Goal: Obtain resource: Download file/media

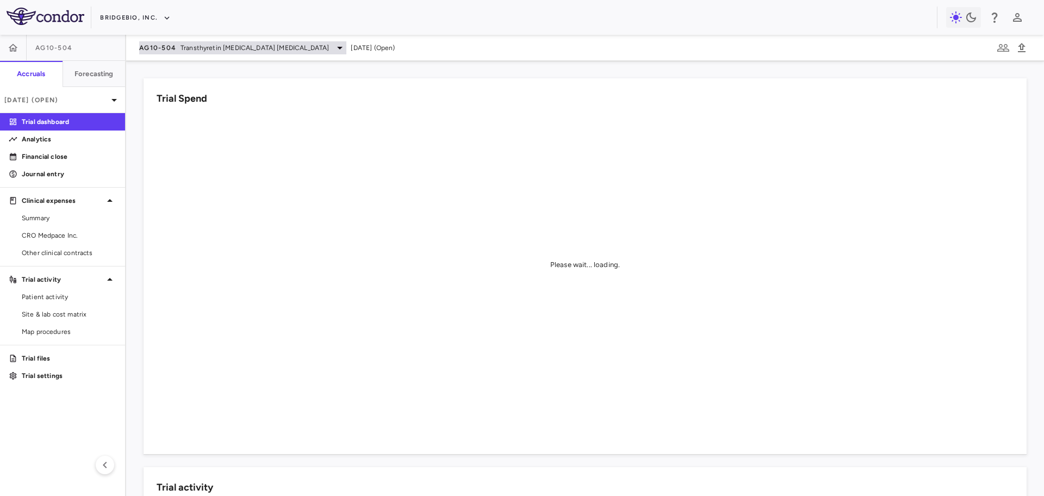
click at [225, 46] on span "Transthyretin [MEDICAL_DATA] [MEDICAL_DATA]" at bounding box center [255, 48] width 148 height 10
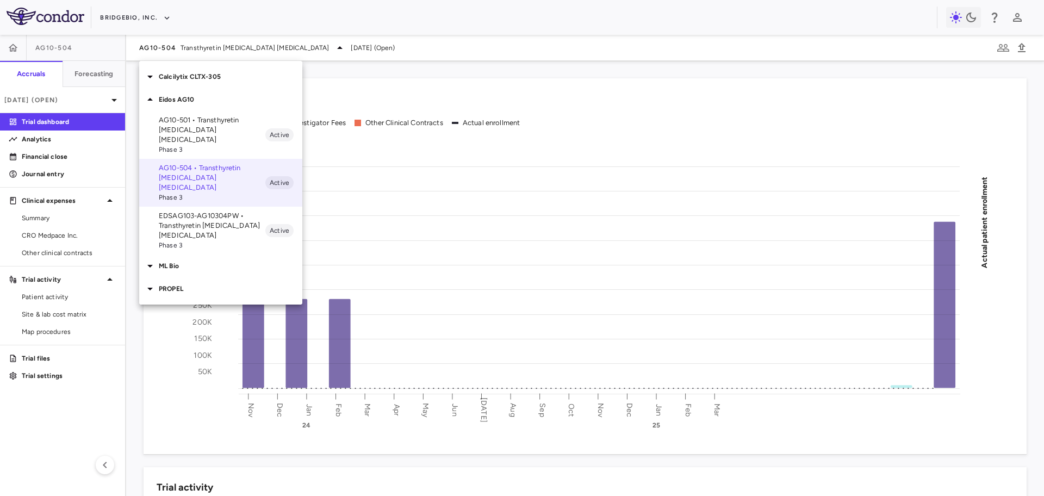
click at [187, 76] on p "Calcilytix CLTX-305" at bounding box center [231, 77] width 144 height 10
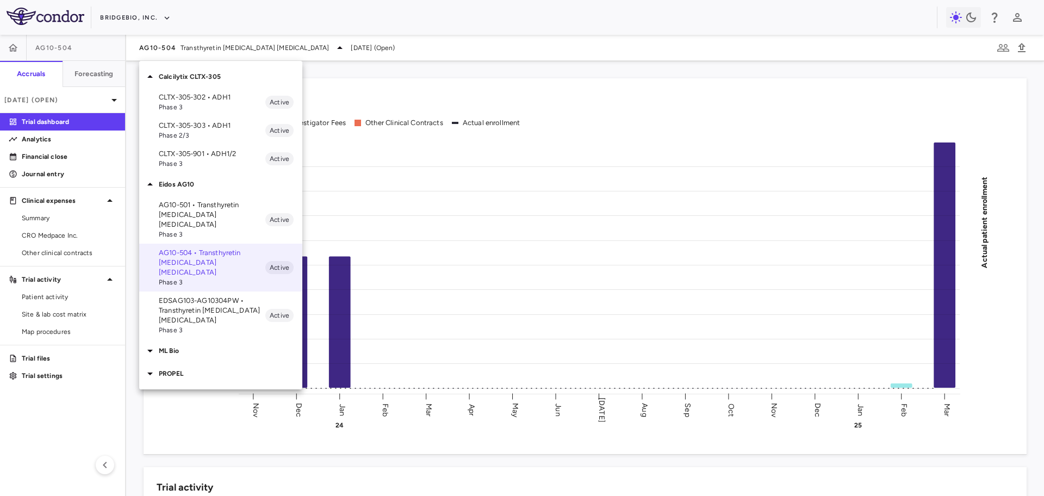
click at [210, 97] on p "CLTX-305-302 • ADH1" at bounding box center [212, 97] width 107 height 10
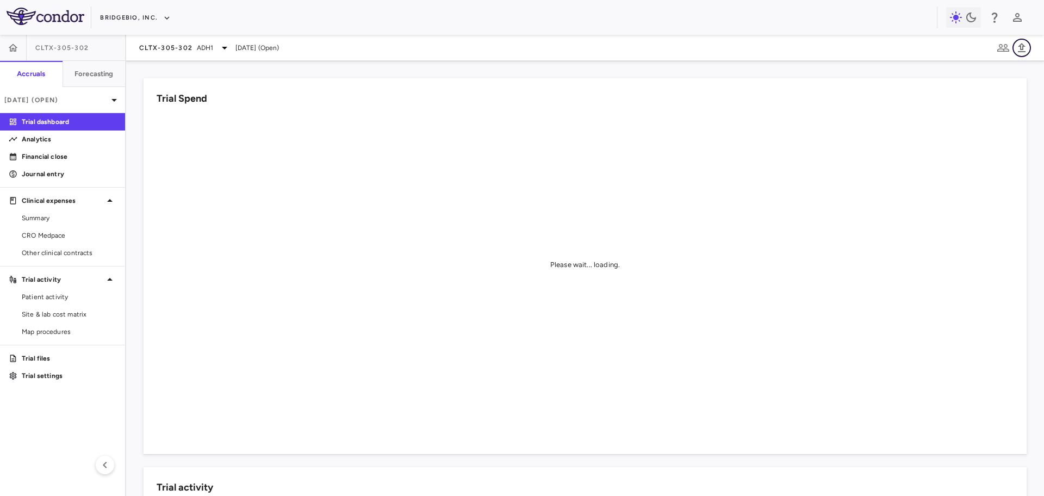
click at [1027, 46] on icon "button" at bounding box center [1021, 47] width 13 height 13
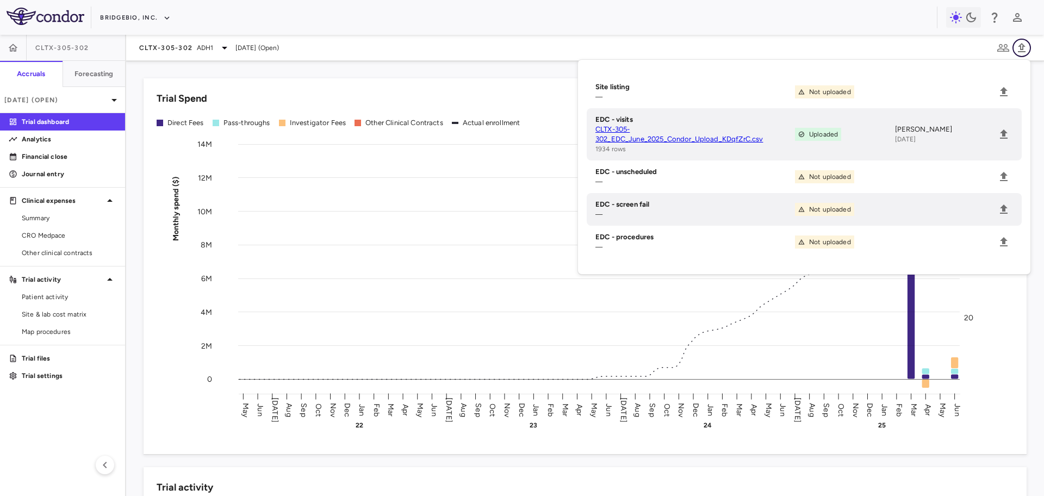
click at [1027, 46] on icon "button" at bounding box center [1021, 47] width 13 height 13
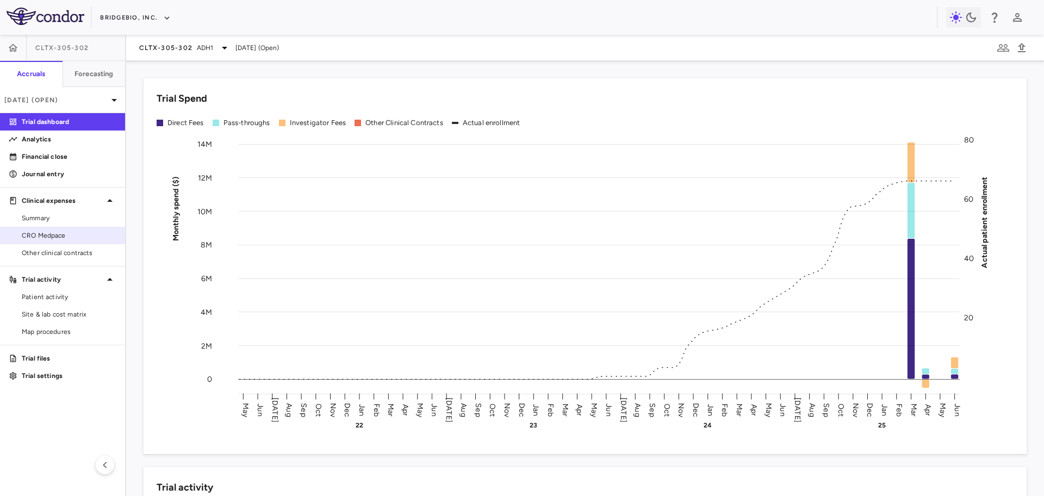
click at [68, 233] on span "CRO Medpace" at bounding box center [69, 236] width 95 height 10
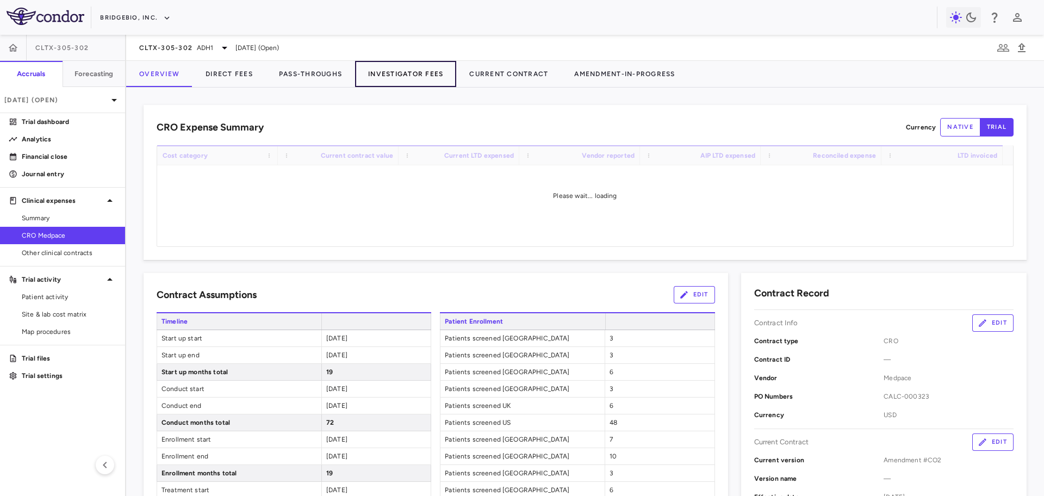
click at [419, 76] on button "Investigator Fees" at bounding box center [405, 74] width 101 height 26
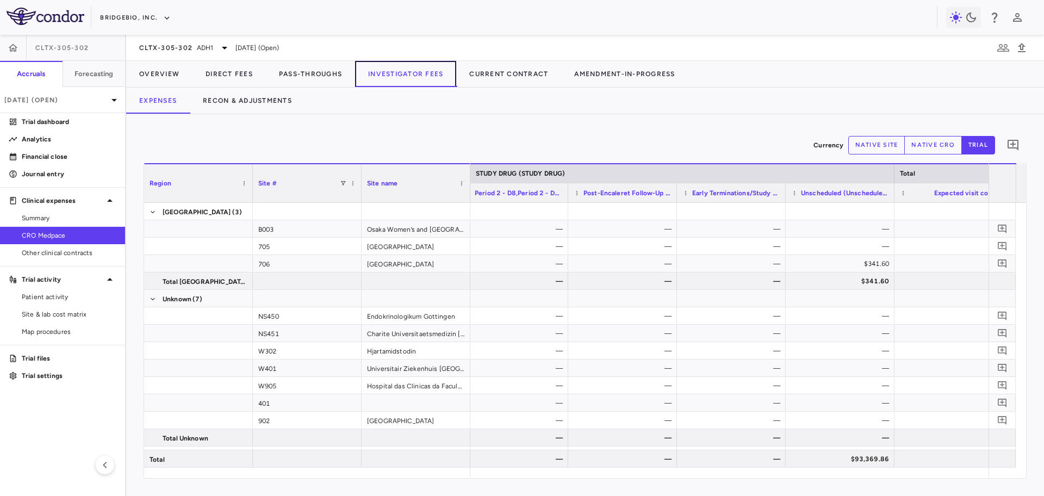
scroll to position [0, 11064]
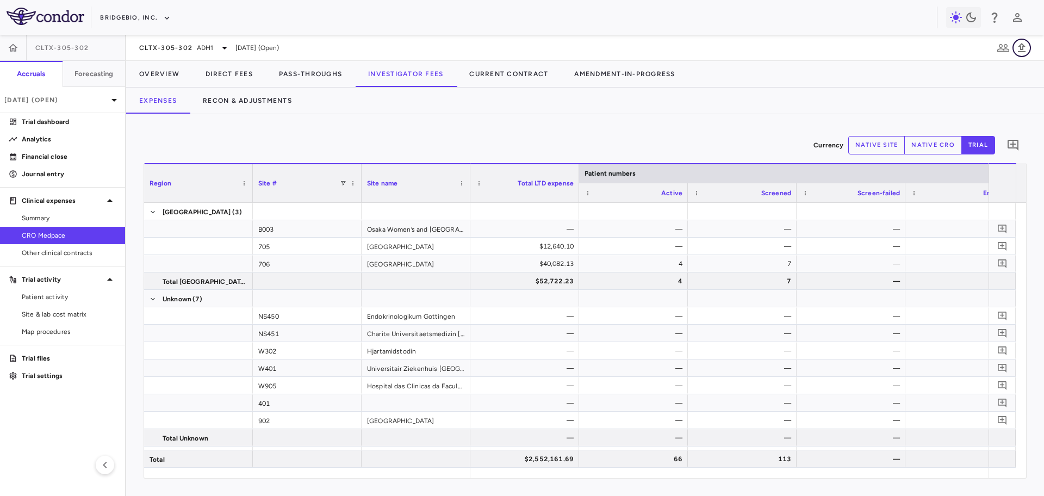
click at [1025, 54] on icon "button" at bounding box center [1021, 47] width 13 height 13
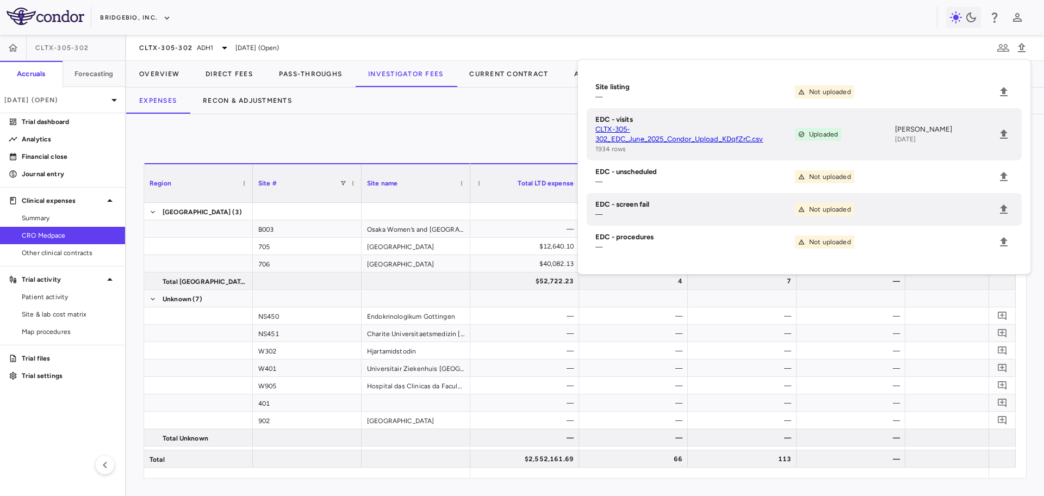
click at [637, 134] on link "CLTX-305-302_EDC_June_2025_Condor_Upload_KDqfZrC.csv" at bounding box center [695, 135] width 200 height 20
click at [1022, 51] on icon "button" at bounding box center [1021, 47] width 13 height 13
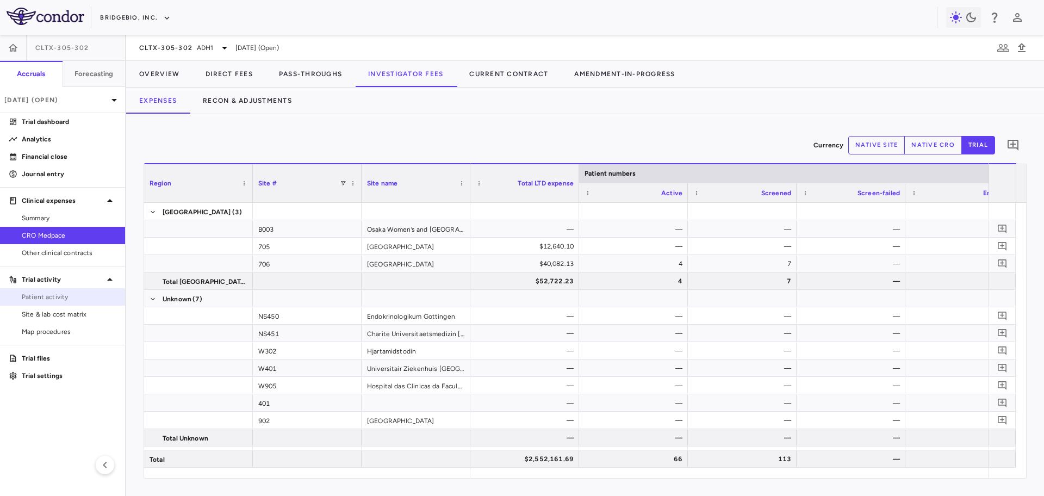
click at [51, 296] on span "Patient activity" at bounding box center [69, 297] width 95 height 10
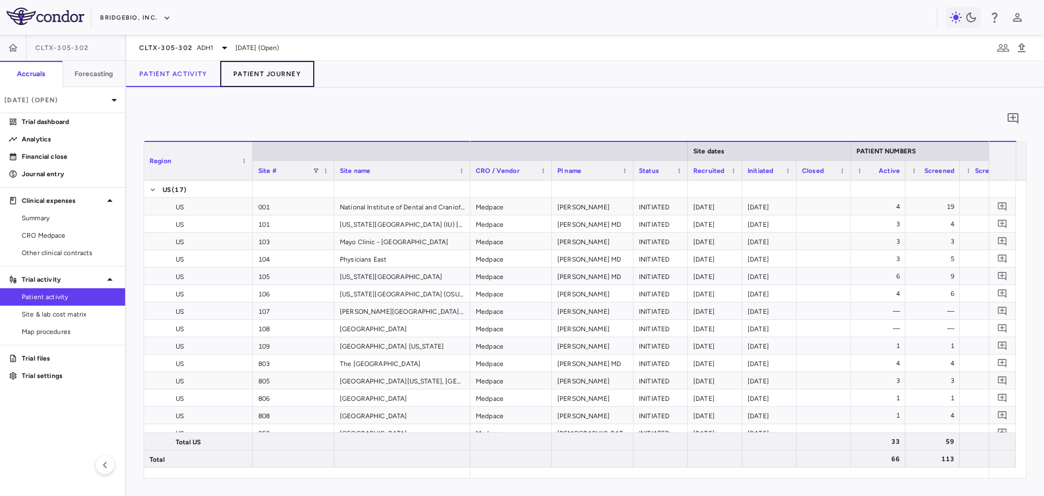
click at [260, 71] on button "Patient Journey" at bounding box center [267, 74] width 94 height 26
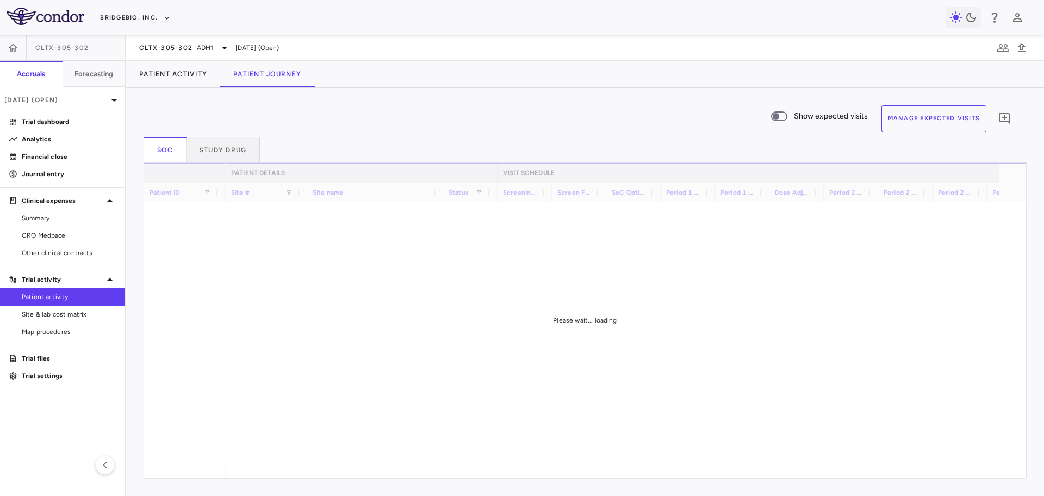
click at [946, 136] on div "SoC Study Drug" at bounding box center [585, 149] width 883 height 26
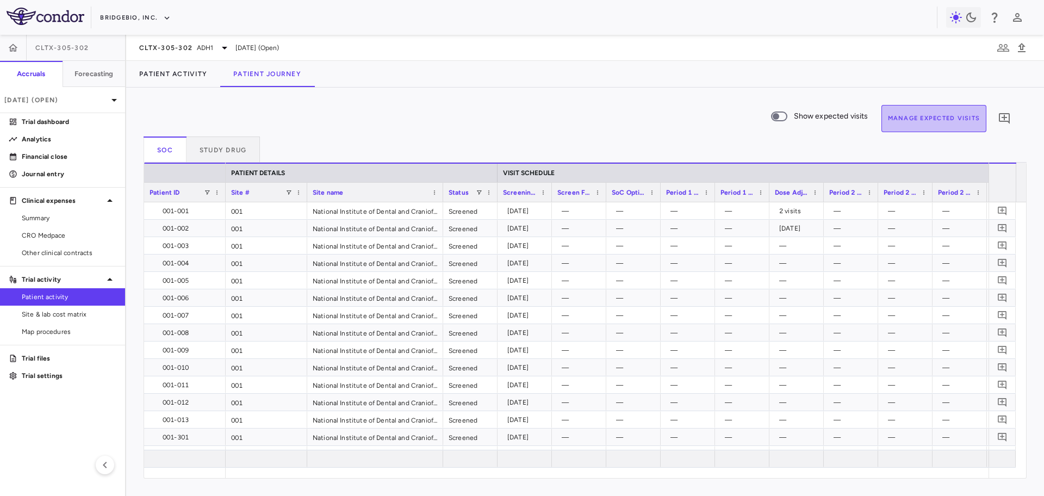
click at [946, 126] on button "Manage Expected Visits" at bounding box center [933, 118] width 105 height 27
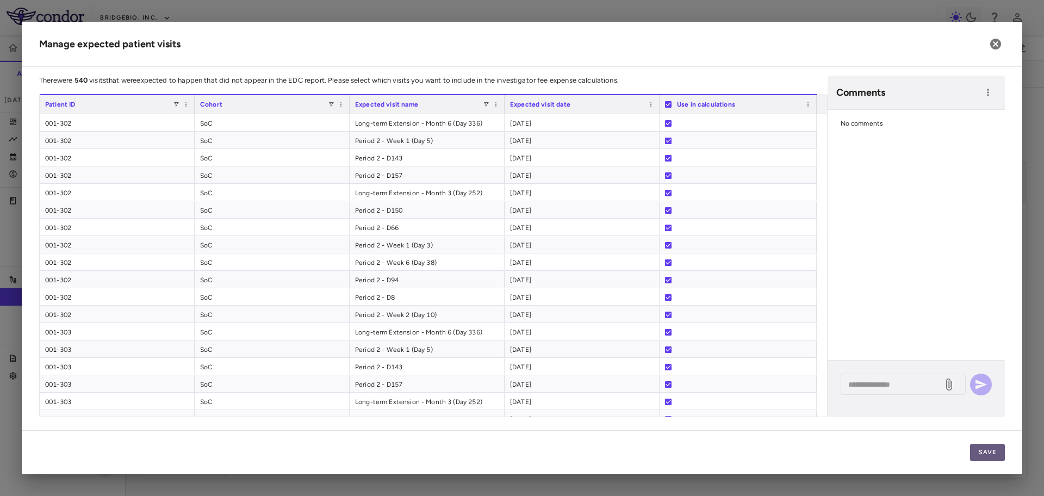
click at [990, 456] on button "Save" at bounding box center [987, 452] width 35 height 17
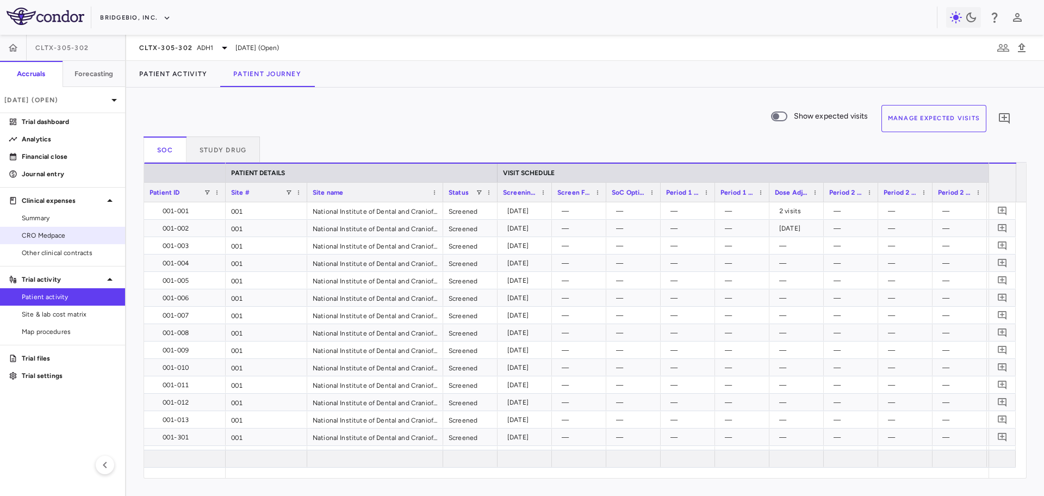
drag, startPoint x: 73, startPoint y: 234, endPoint x: 84, endPoint y: 227, distance: 13.7
click at [73, 234] on span "CRO Medpace" at bounding box center [69, 236] width 95 height 10
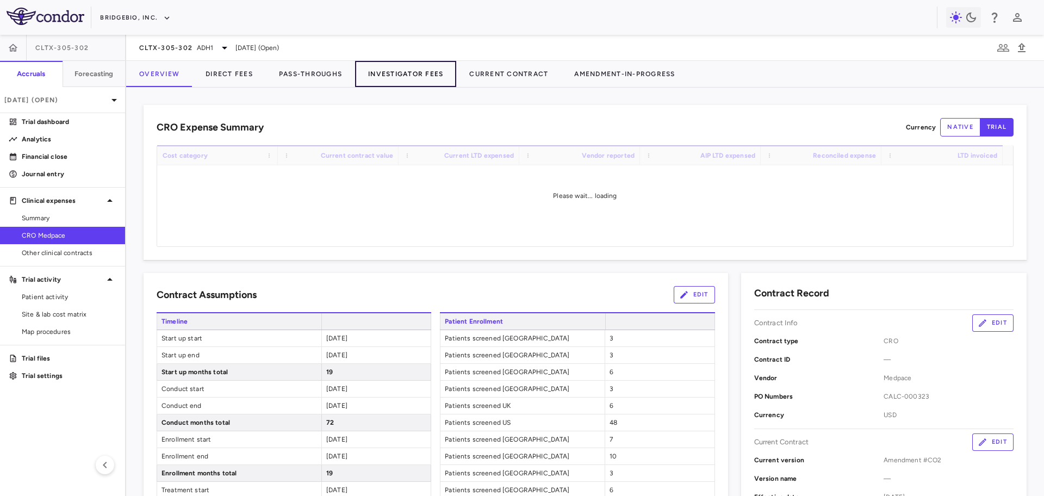
click at [400, 78] on button "Investigator Fees" at bounding box center [405, 74] width 101 height 26
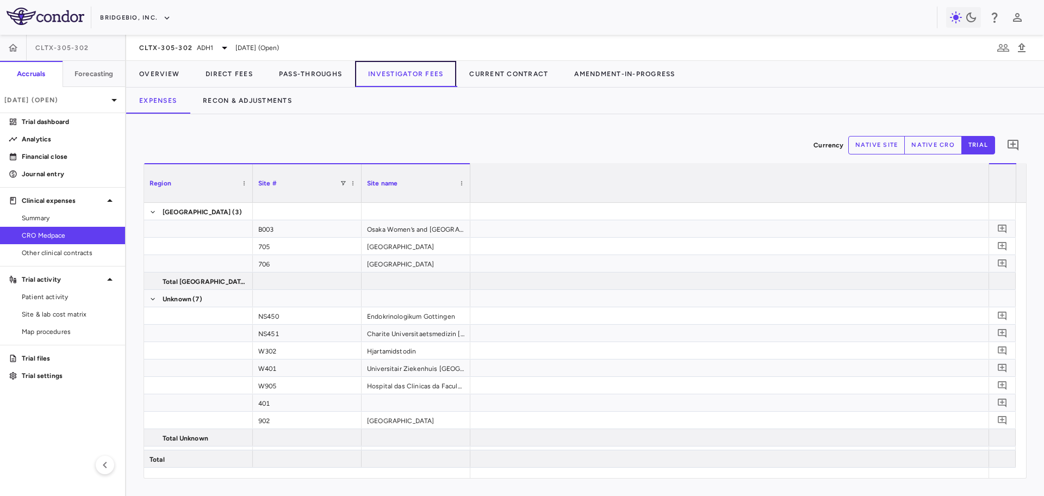
scroll to position [0, 9877]
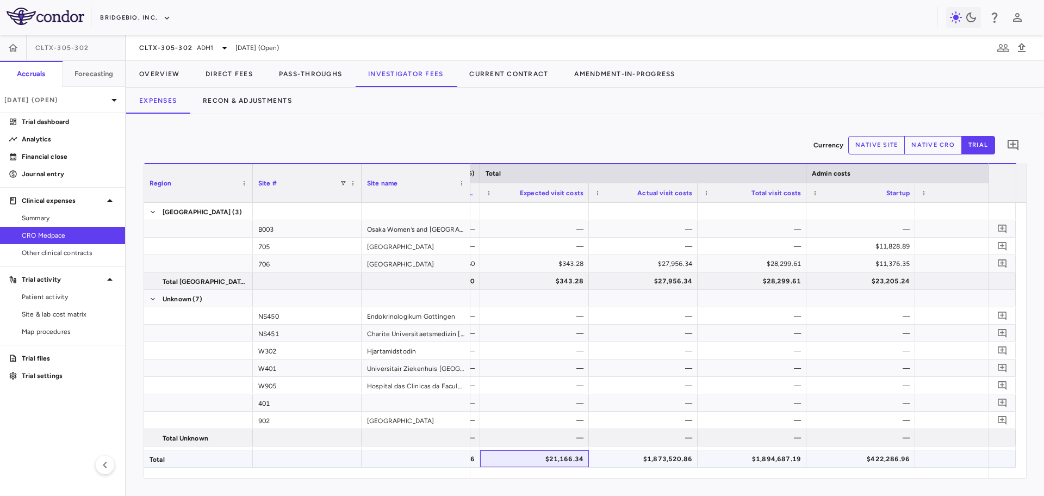
click at [540, 459] on div "$21,166.34" at bounding box center [537, 458] width 94 height 17
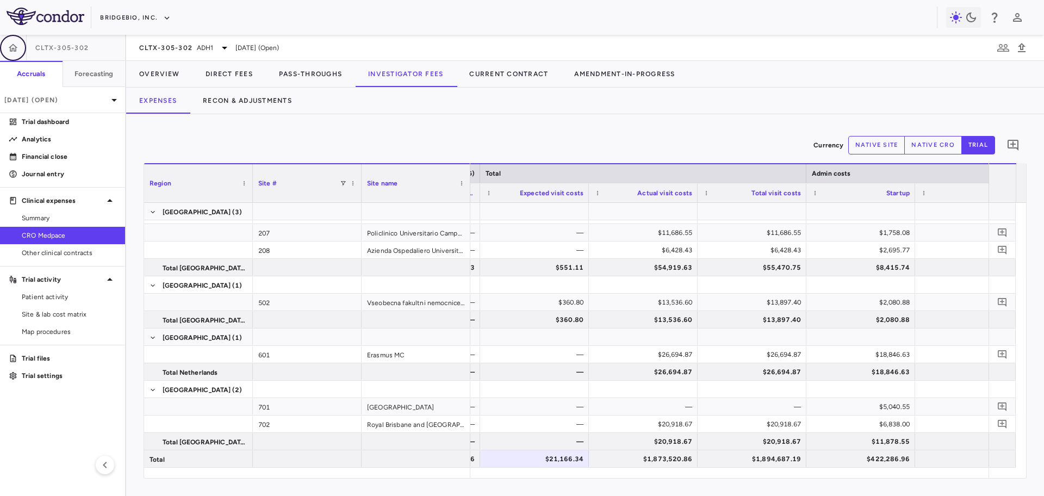
click at [16, 48] on icon "button" at bounding box center [13, 47] width 11 height 11
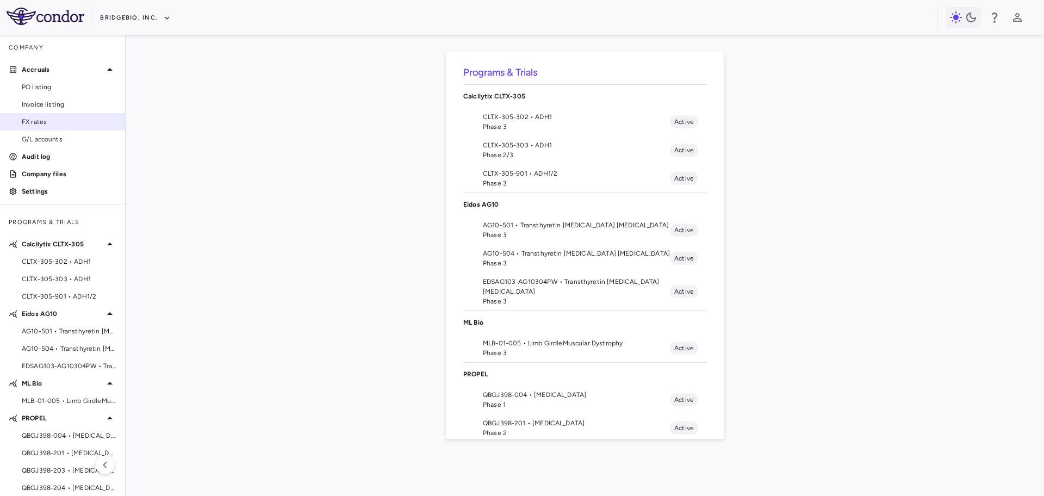
click at [38, 129] on link "FX rates" at bounding box center [62, 122] width 125 height 16
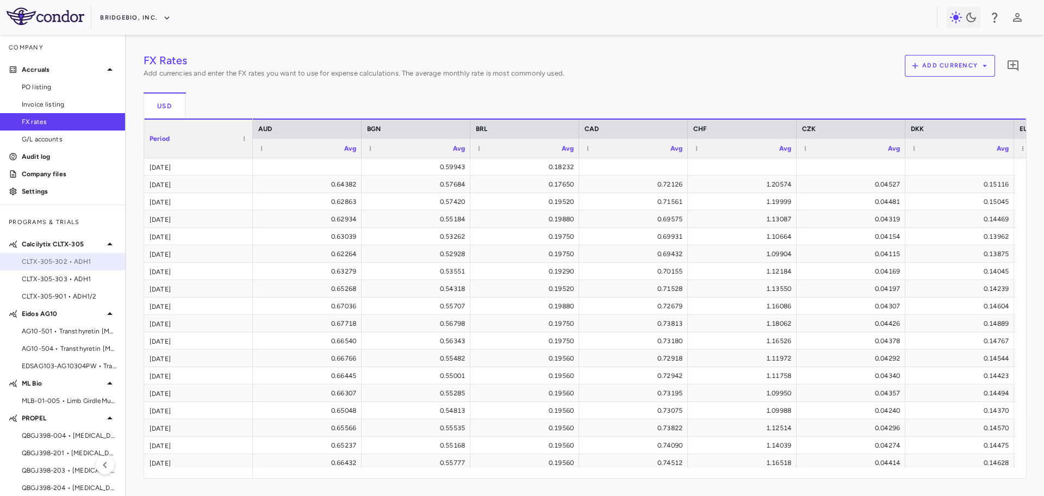
click at [59, 259] on span "CLTX-305-302 • ADH1" at bounding box center [69, 262] width 95 height 10
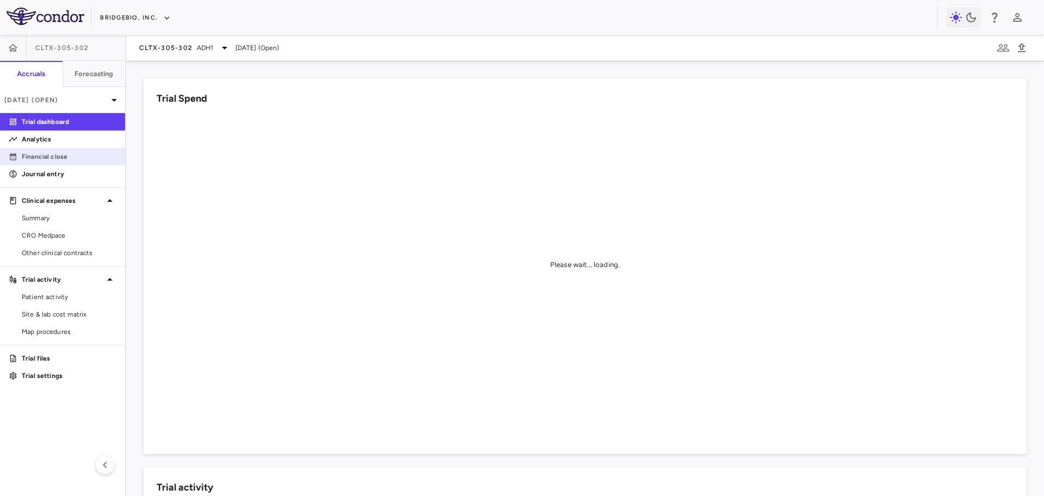
click at [63, 159] on p "Financial close" at bounding box center [69, 157] width 95 height 10
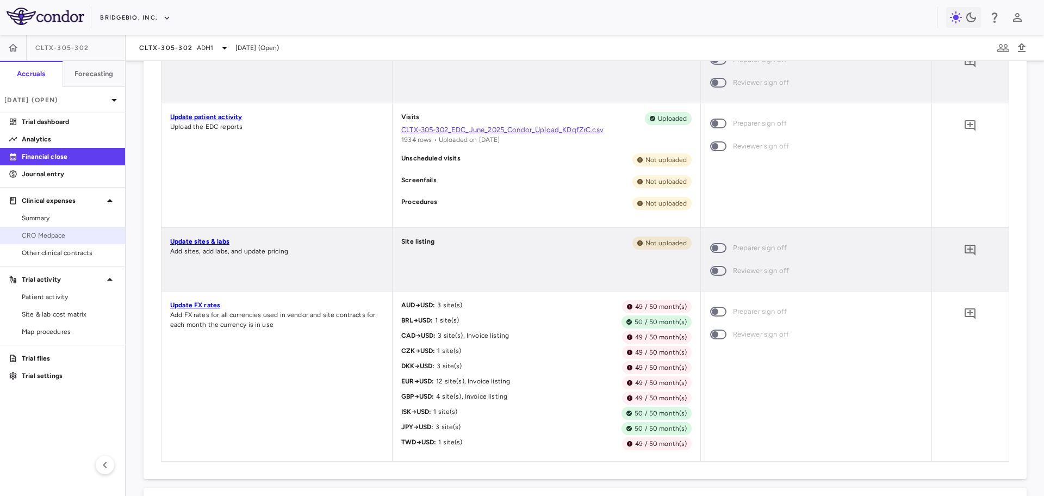
click at [57, 238] on span "CRO Medpace" at bounding box center [69, 236] width 95 height 10
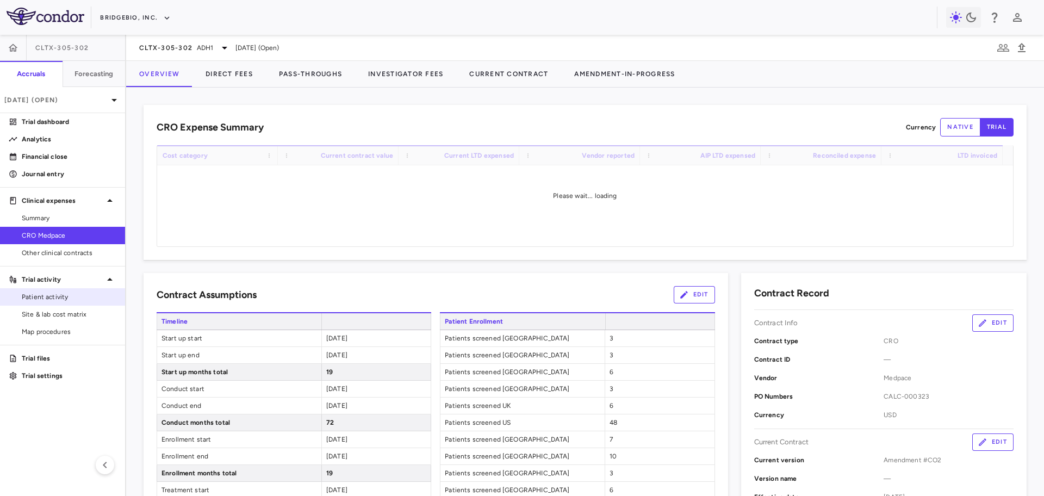
click at [79, 294] on span "Patient activity" at bounding box center [69, 297] width 95 height 10
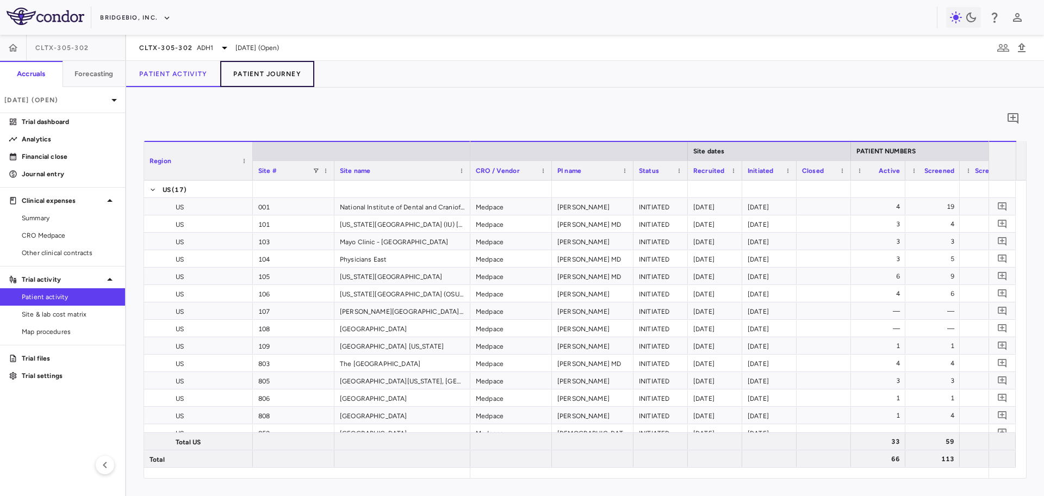
click at [264, 71] on button "Patient Journey" at bounding box center [267, 74] width 94 height 26
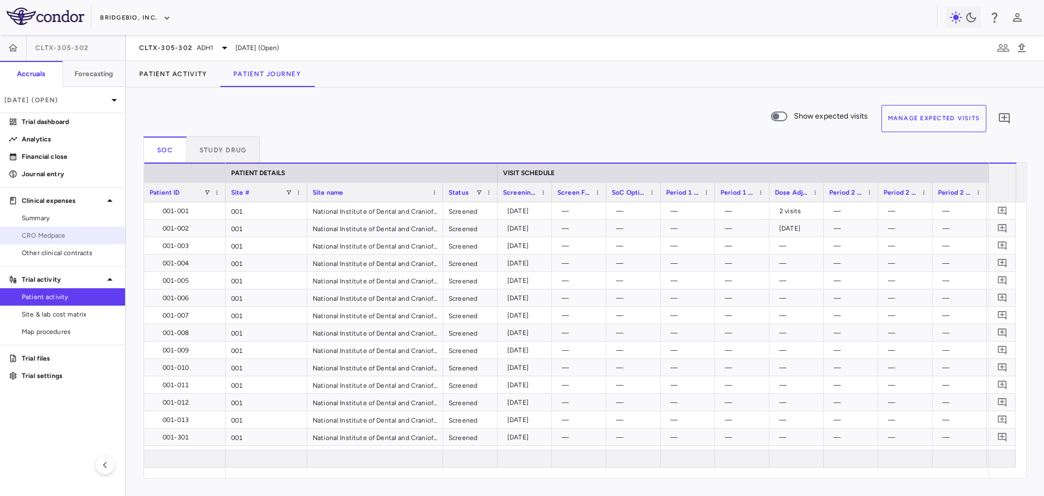
click at [64, 234] on span "CRO Medpace" at bounding box center [69, 236] width 95 height 10
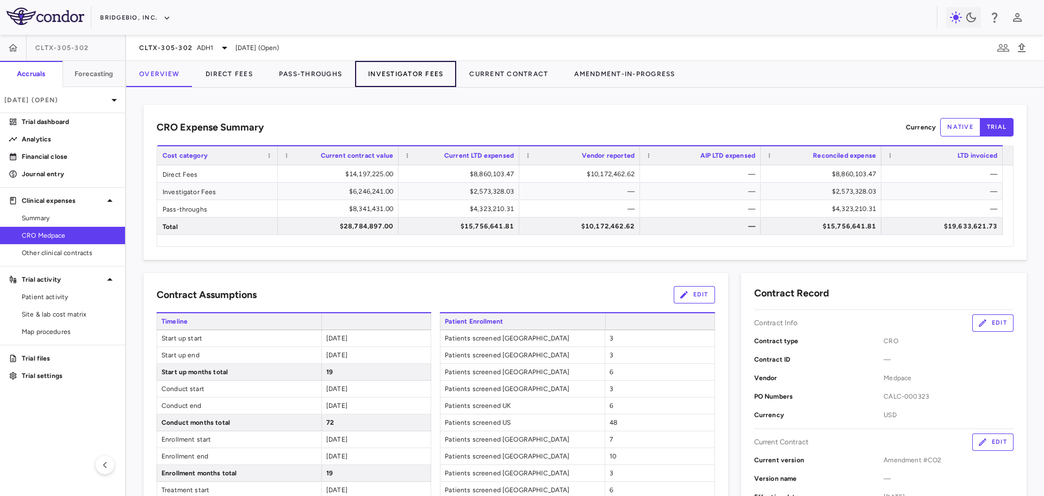
click at [380, 78] on button "Investigator Fees" at bounding box center [405, 74] width 101 height 26
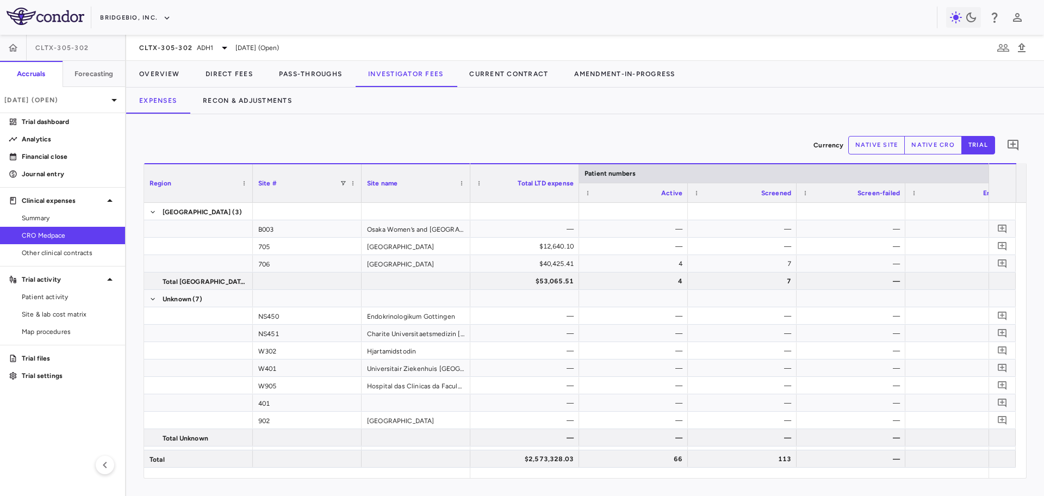
click at [879, 140] on button "native site" at bounding box center [876, 145] width 57 height 18
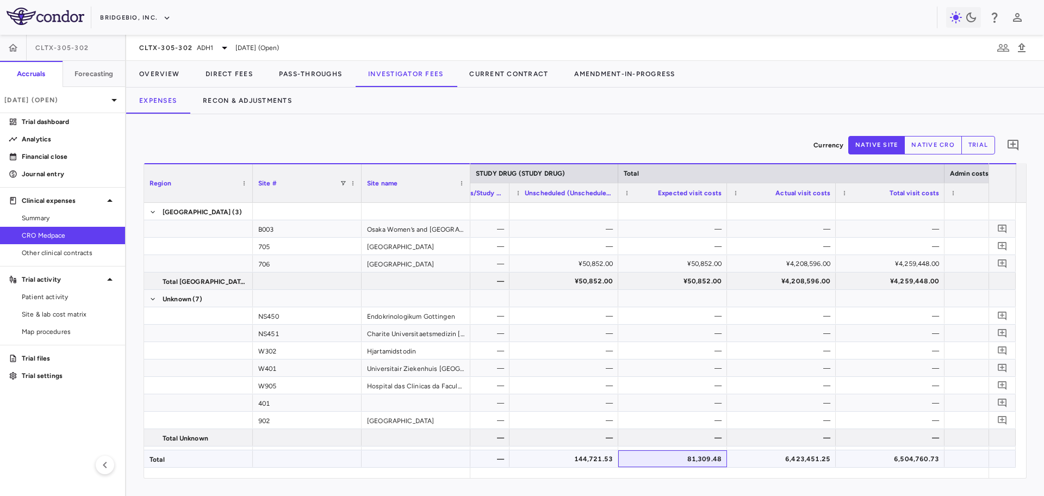
click at [708, 463] on div "81,309.48" at bounding box center [675, 458] width 94 height 17
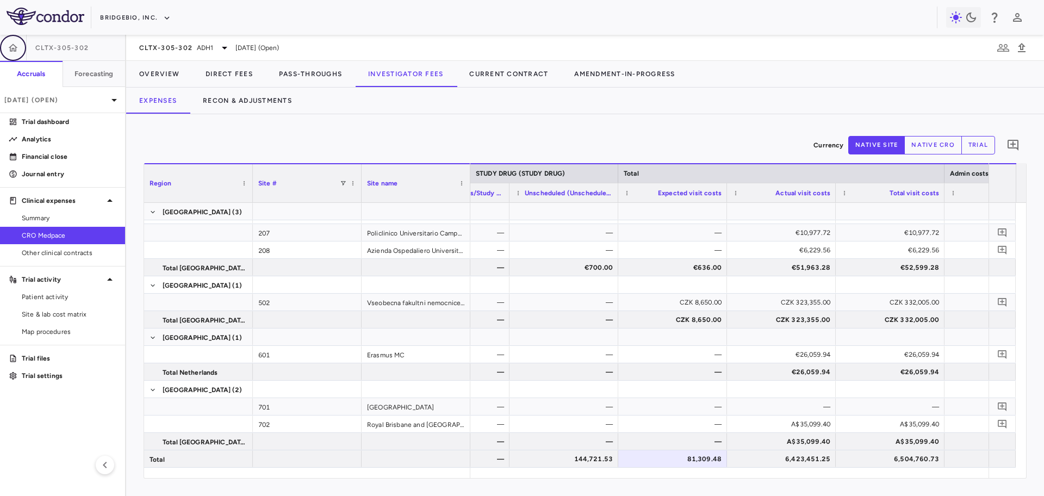
click at [16, 52] on icon "button" at bounding box center [13, 47] width 11 height 11
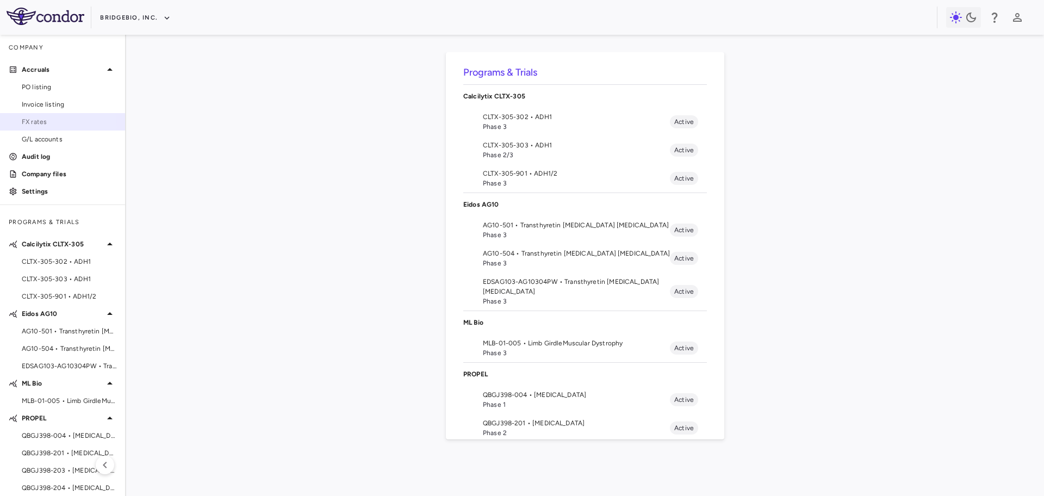
click at [54, 127] on link "FX rates" at bounding box center [62, 122] width 125 height 16
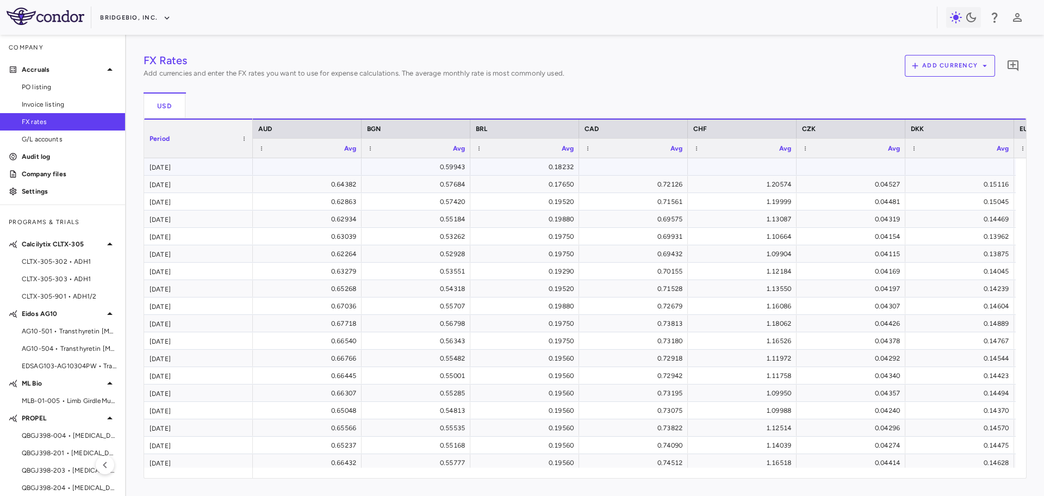
click at [313, 167] on div at bounding box center [307, 167] width 98 height 16
click at [80, 264] on span "CLTX-305-302 • ADH1" at bounding box center [69, 262] width 95 height 10
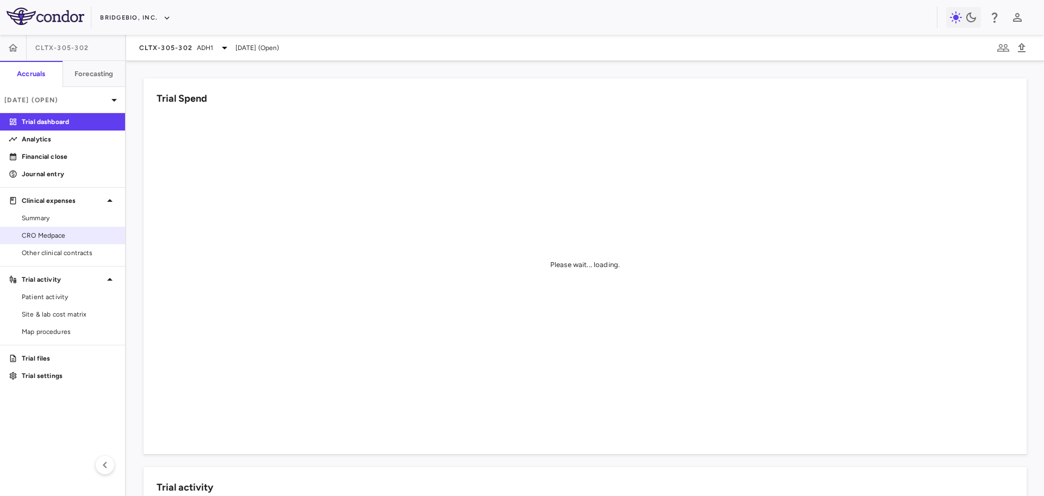
click at [66, 233] on span "CRO Medpace" at bounding box center [69, 236] width 95 height 10
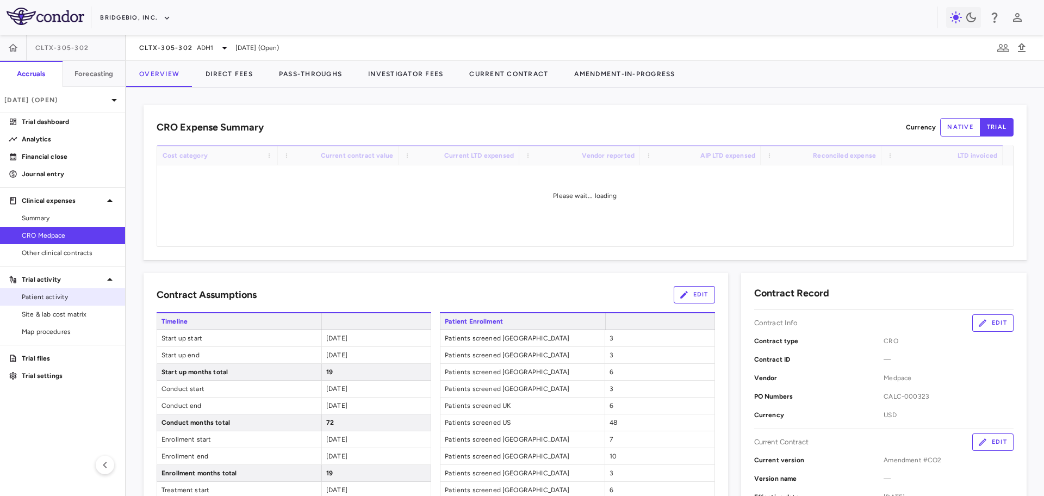
click at [61, 301] on span "Patient activity" at bounding box center [69, 297] width 95 height 10
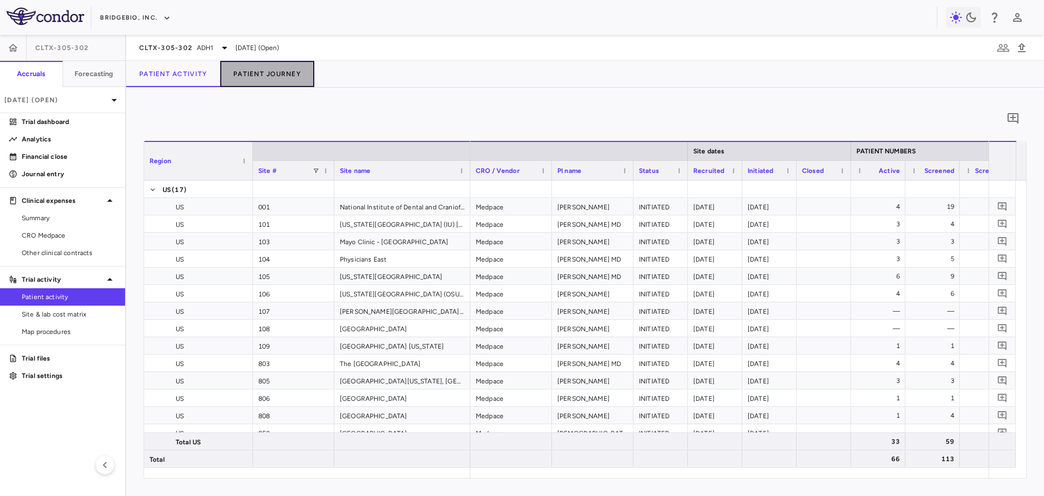
click at [284, 76] on button "Patient Journey" at bounding box center [267, 74] width 94 height 26
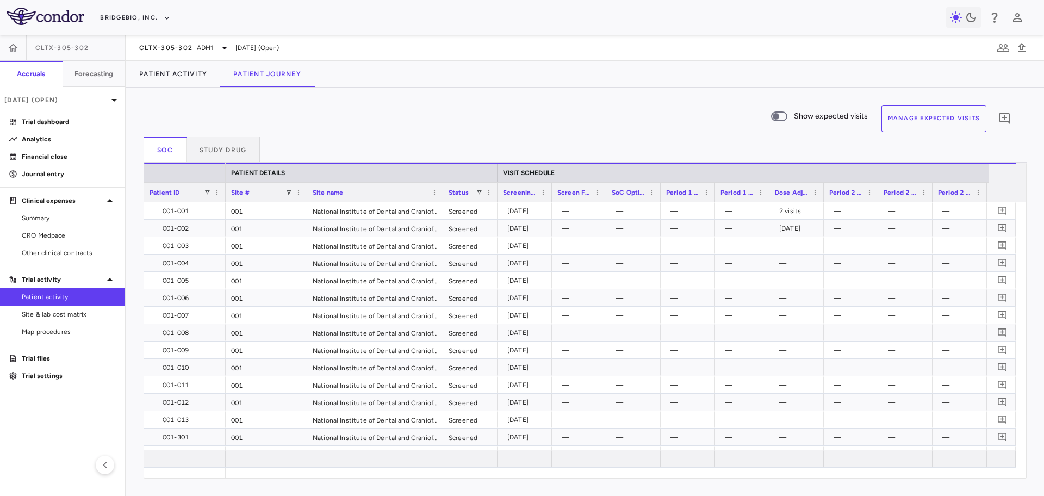
click at [921, 123] on button "Manage Expected Visits" at bounding box center [933, 118] width 105 height 27
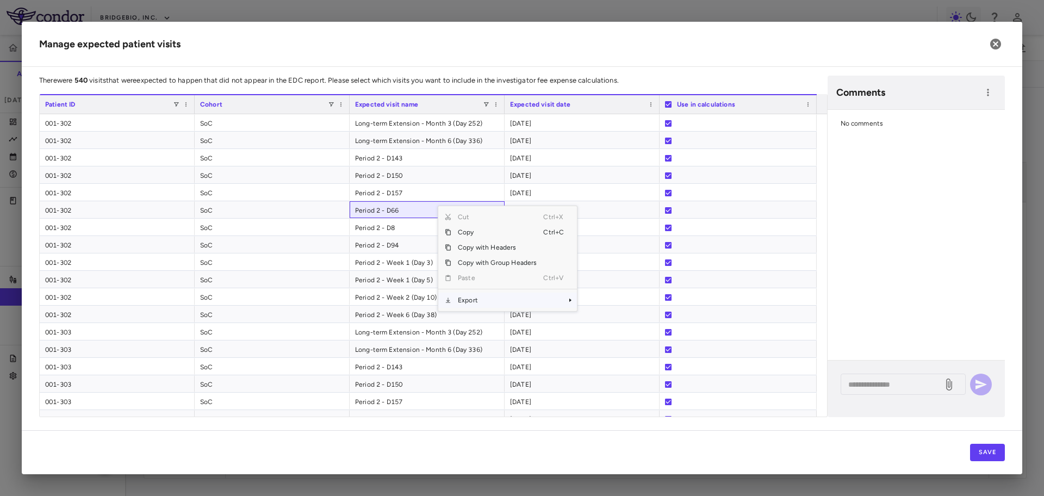
click at [488, 304] on span "Export" at bounding box center [497, 300] width 92 height 15
click at [621, 300] on span "CSV Export" at bounding box center [613, 303] width 51 height 15
drag, startPoint x: 1004, startPoint y: 45, endPoint x: 997, endPoint y: 45, distance: 6.5
click at [1004, 45] on button "button" at bounding box center [995, 44] width 18 height 18
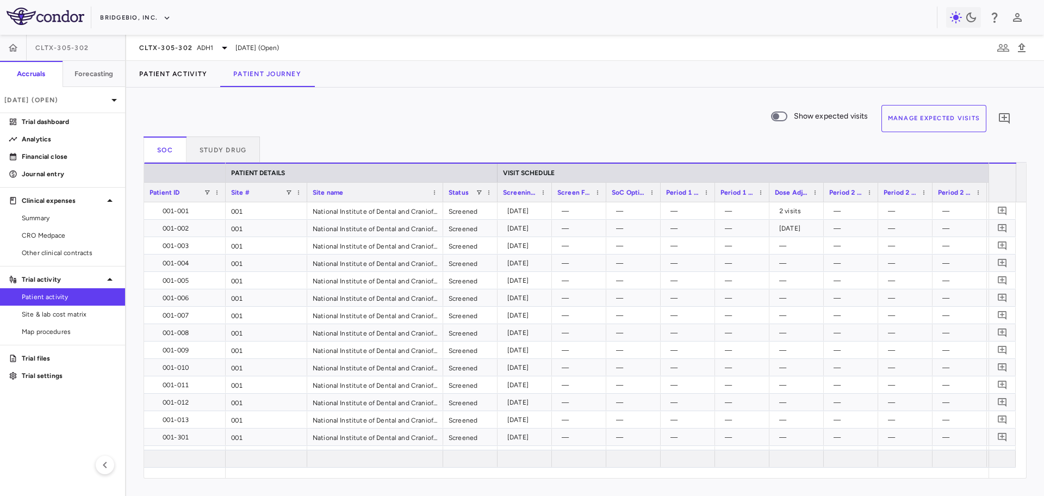
click at [419, 82] on div "Patient Activity Patient Journey" at bounding box center [585, 74] width 918 height 26
click at [67, 235] on span "CRO Medpace" at bounding box center [69, 236] width 95 height 10
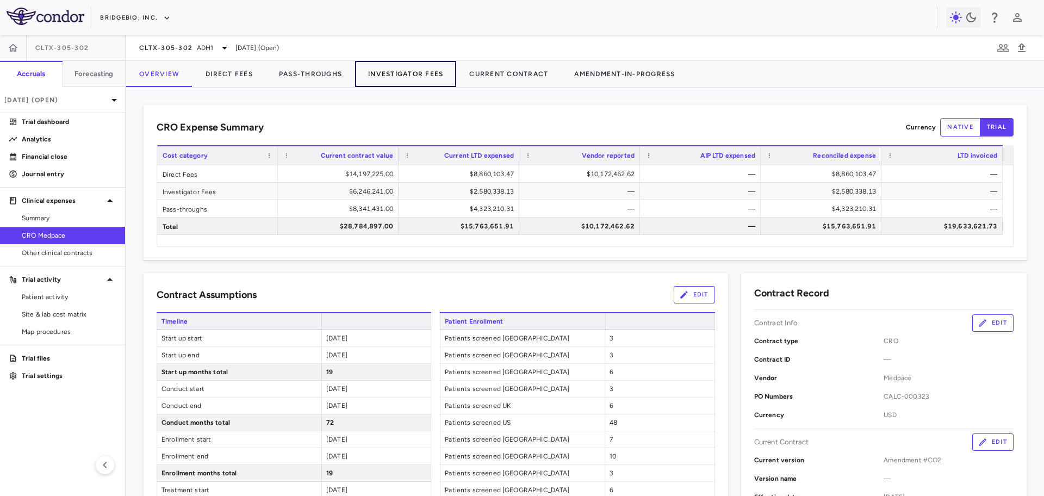
click at [434, 71] on button "Investigator Fees" at bounding box center [405, 74] width 101 height 26
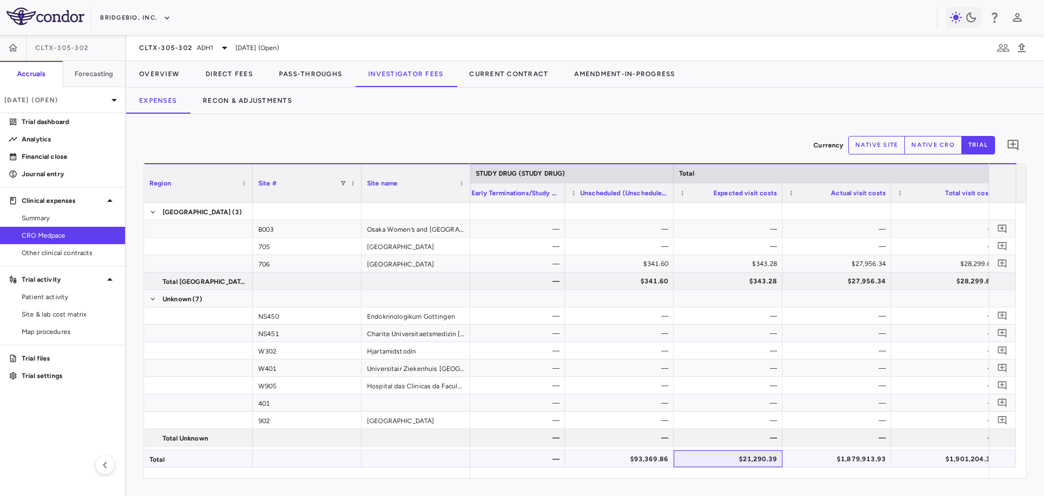
click at [735, 461] on div "$21,290.39" at bounding box center [730, 458] width 94 height 17
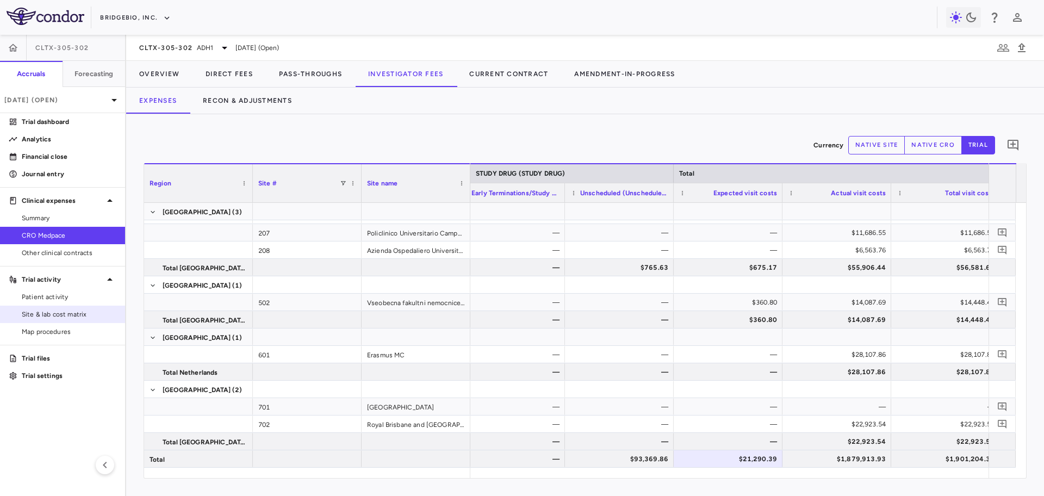
click at [67, 313] on span "Site & lab cost matrix" at bounding box center [69, 314] width 95 height 10
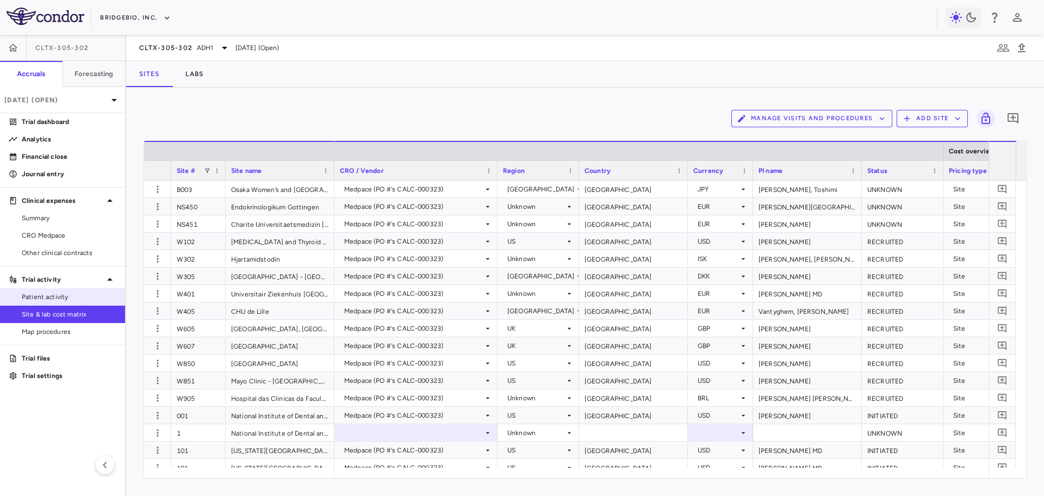
click at [53, 293] on span "Patient activity" at bounding box center [69, 297] width 95 height 10
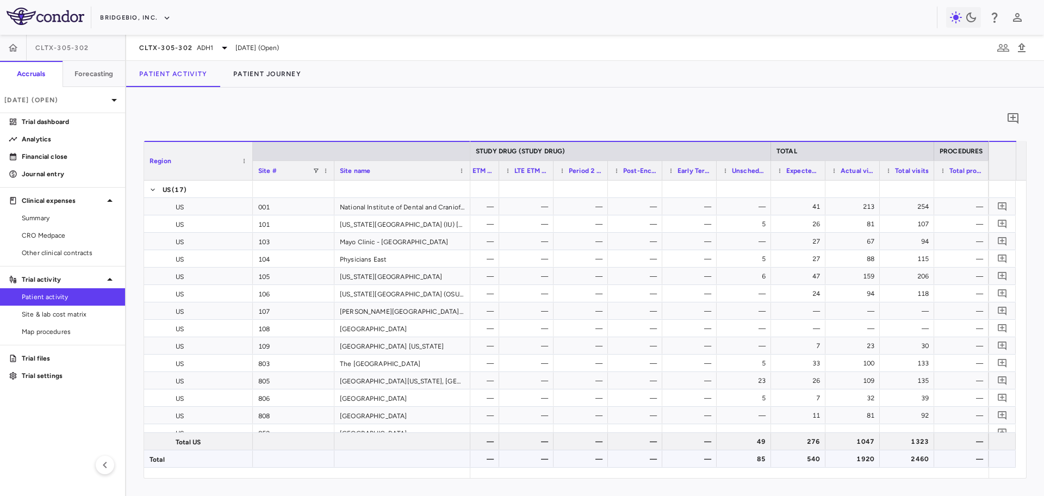
click at [911, 464] on div "2460" at bounding box center [909, 458] width 39 height 17
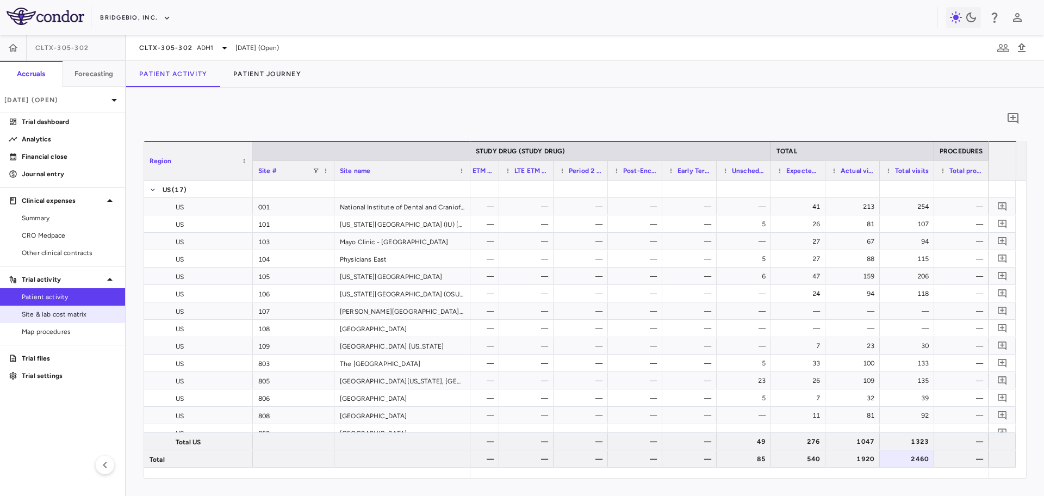
click at [66, 320] on link "Site & lab cost matrix" at bounding box center [62, 314] width 125 height 16
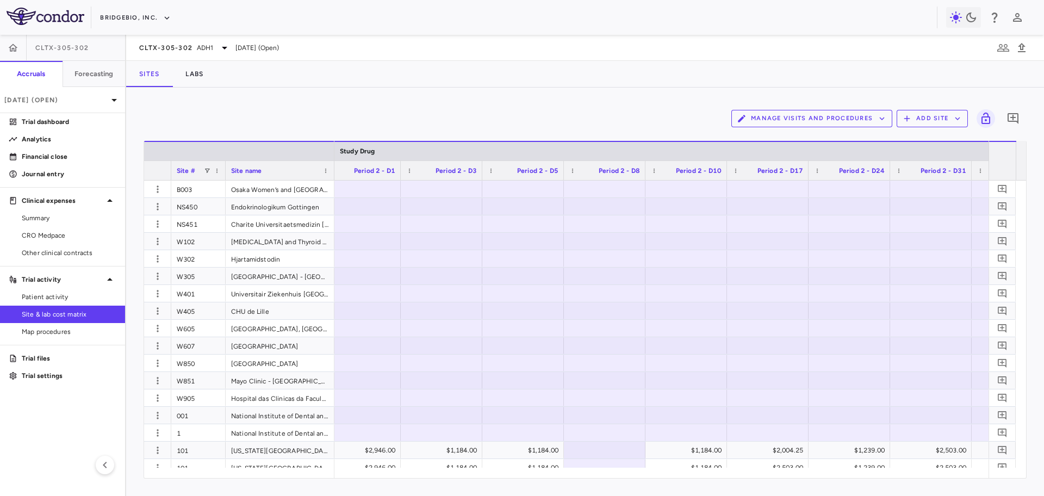
scroll to position [0, 7020]
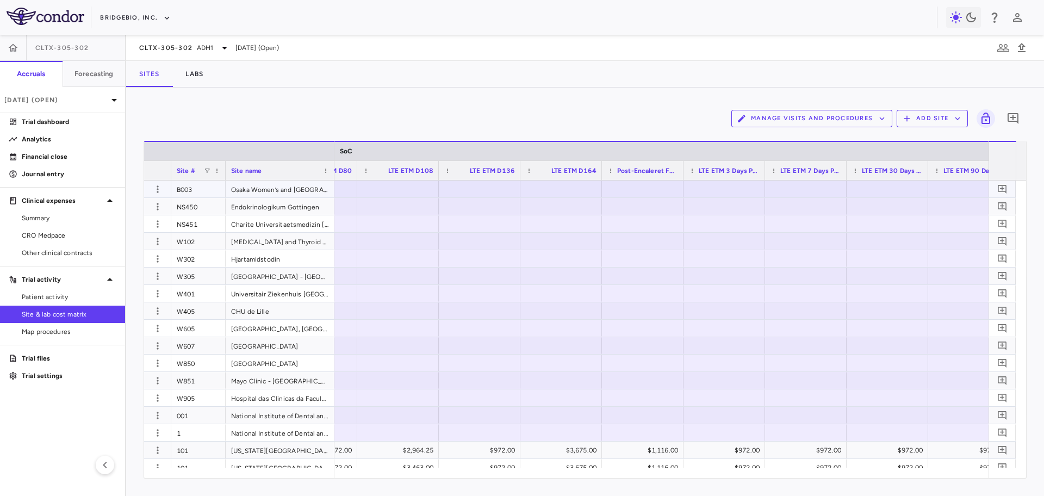
click at [202, 190] on div "B003" at bounding box center [198, 189] width 54 height 17
click at [191, 231] on div "NS451" at bounding box center [198, 223] width 54 height 17
click at [195, 284] on div "W305" at bounding box center [198, 276] width 54 height 17
click at [201, 338] on div "W607" at bounding box center [198, 345] width 54 height 17
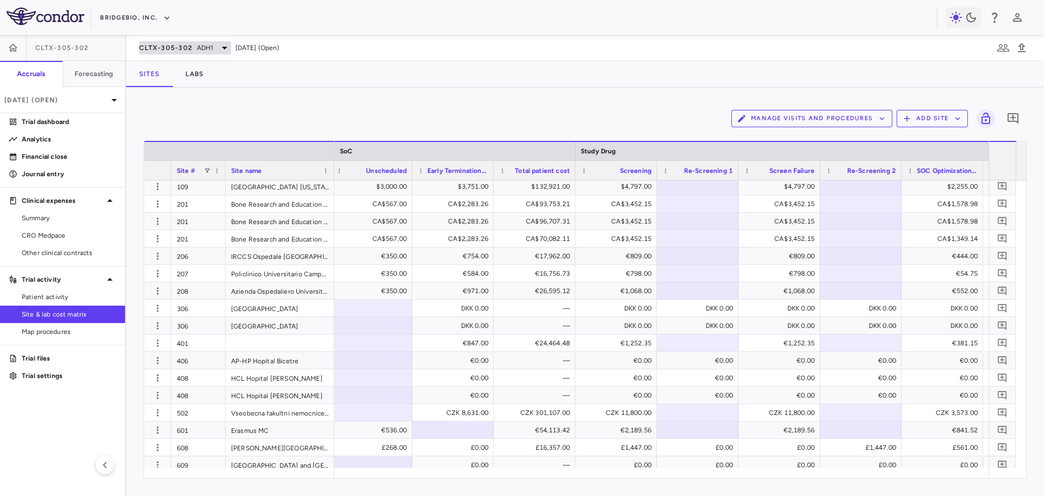
click at [191, 51] on span "CLTX-305-302" at bounding box center [165, 47] width 53 height 9
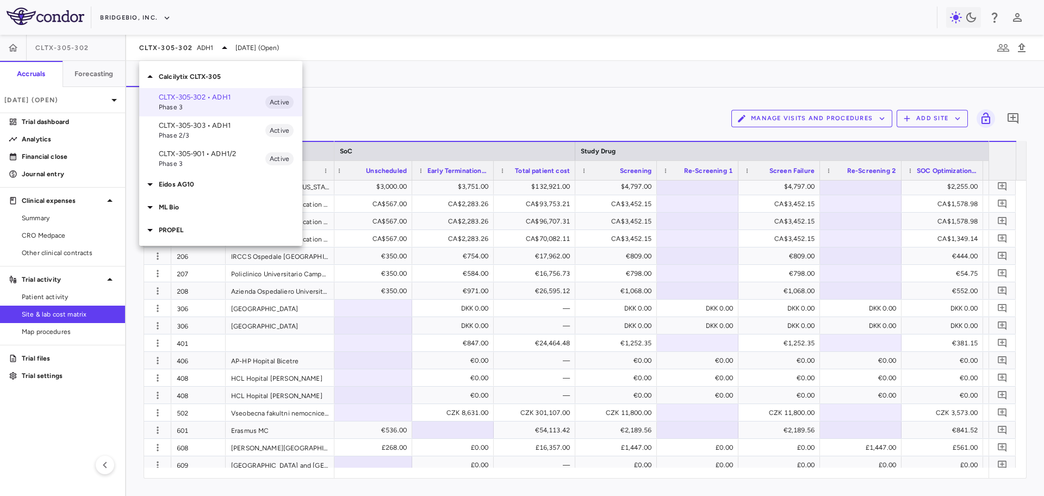
click at [197, 158] on p "CLTX-305-901 • ADH1/2" at bounding box center [212, 154] width 107 height 10
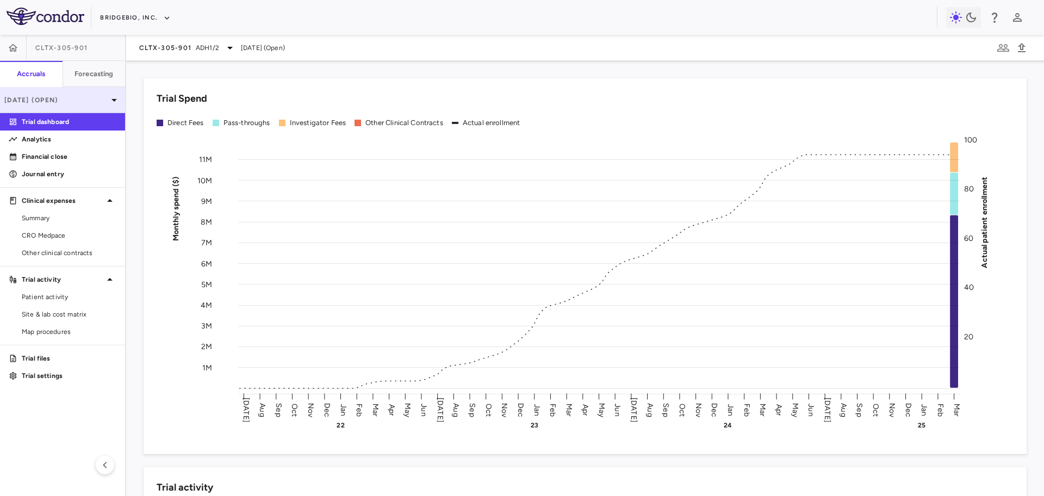
click at [95, 101] on p "Mar 2025 (Open)" at bounding box center [55, 100] width 103 height 10
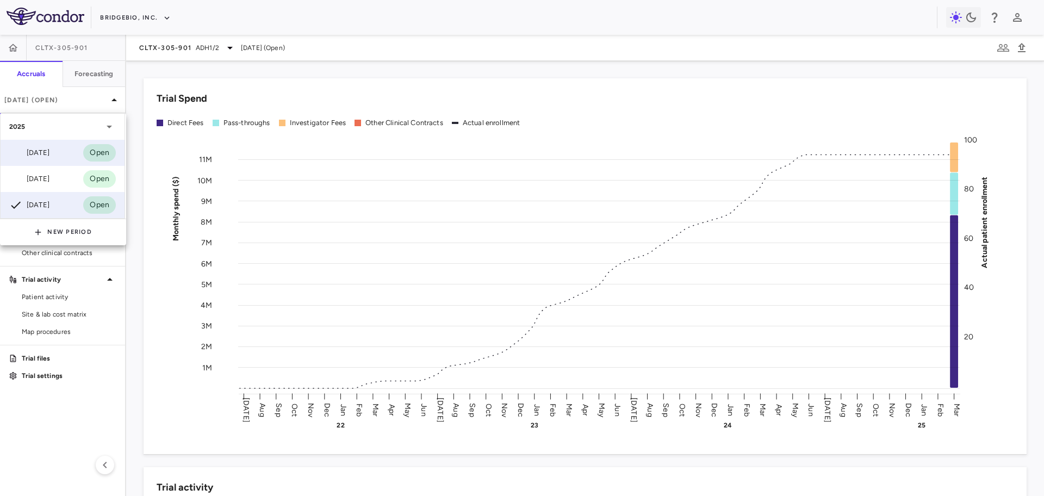
click at [49, 151] on div "Jun 2025" at bounding box center [29, 152] width 40 height 13
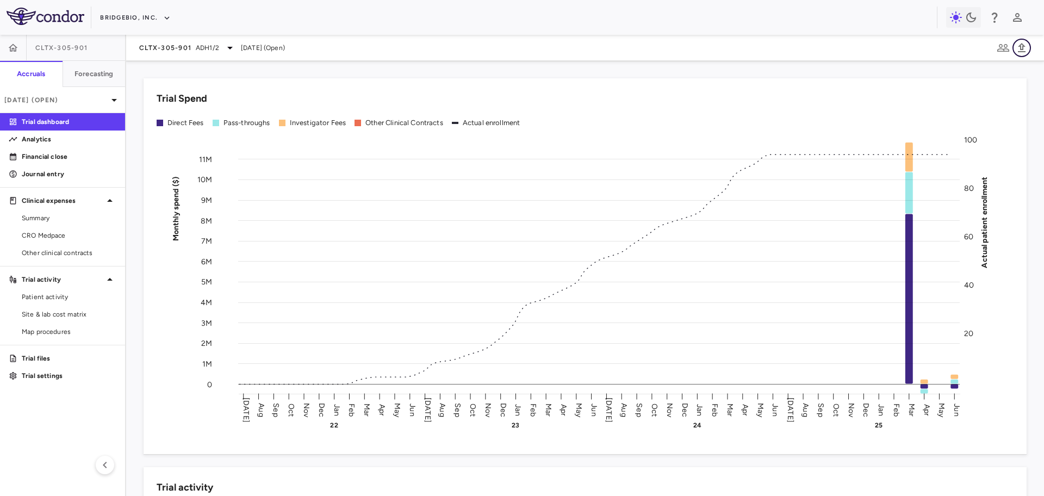
click at [1024, 49] on icon "button" at bounding box center [1021, 47] width 13 height 13
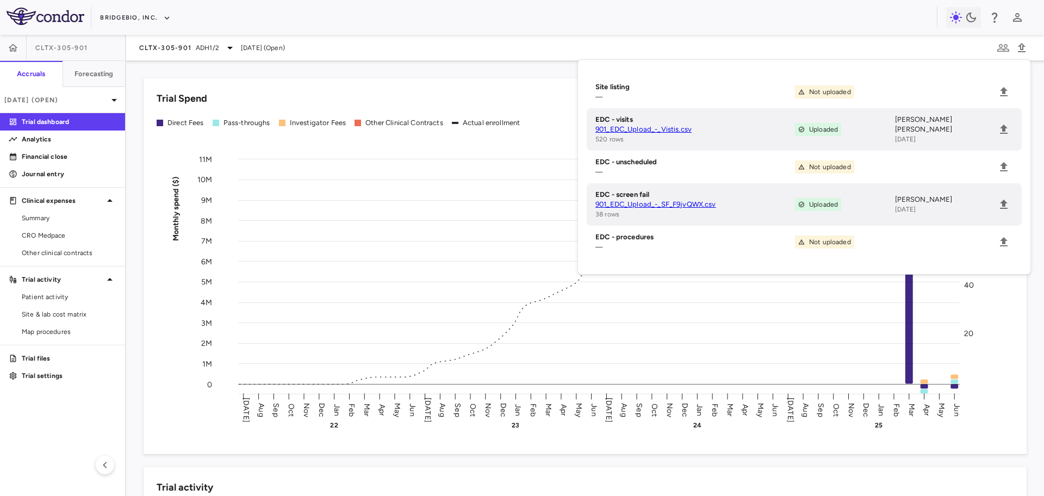
click at [673, 128] on link "901_EDC_Upload_-_Vistis.csv" at bounding box center [695, 130] width 200 height 10
click at [202, 53] on div "CLTX-305-901 ADH1/2" at bounding box center [187, 47] width 97 height 13
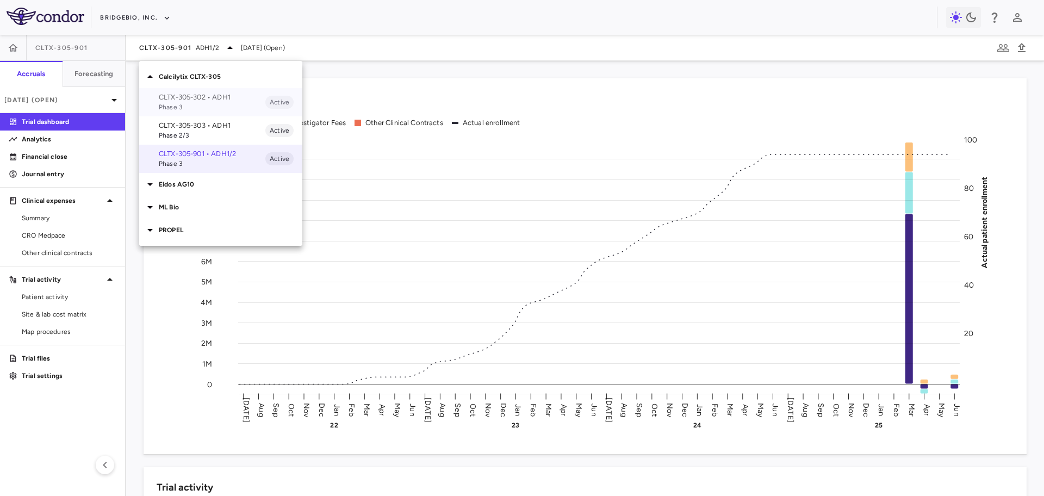
click at [210, 102] on span "Phase 3" at bounding box center [212, 107] width 107 height 10
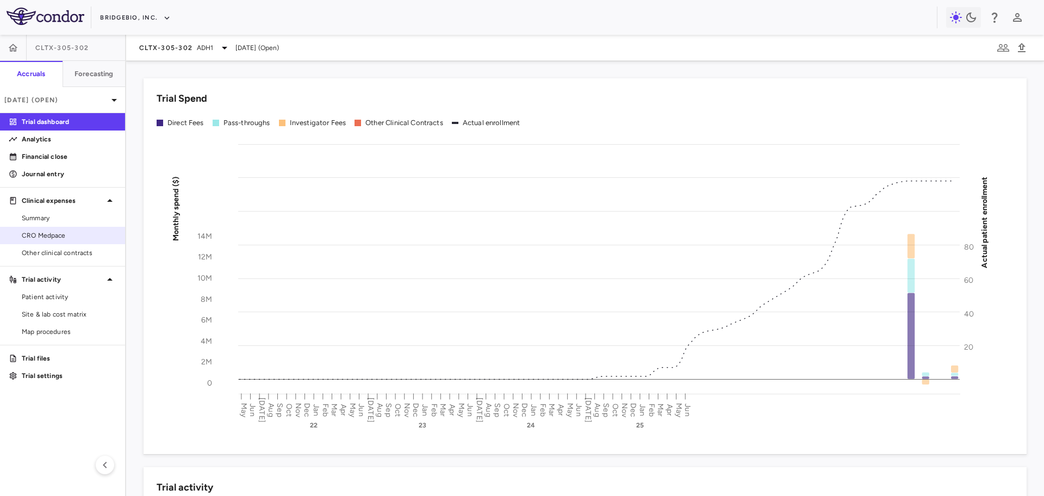
click at [69, 241] on link "CRO Medpace" at bounding box center [62, 235] width 125 height 16
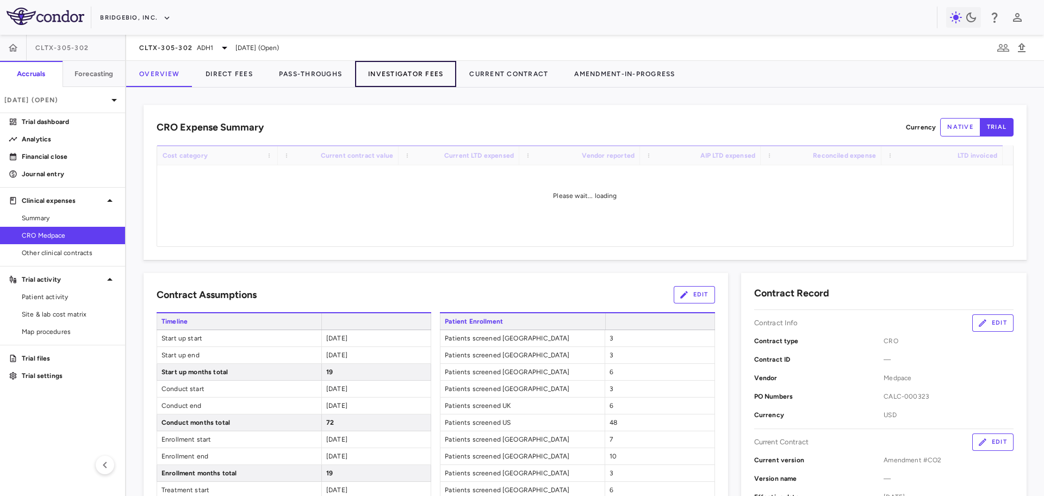
click at [422, 77] on button "Investigator Fees" at bounding box center [405, 74] width 101 height 26
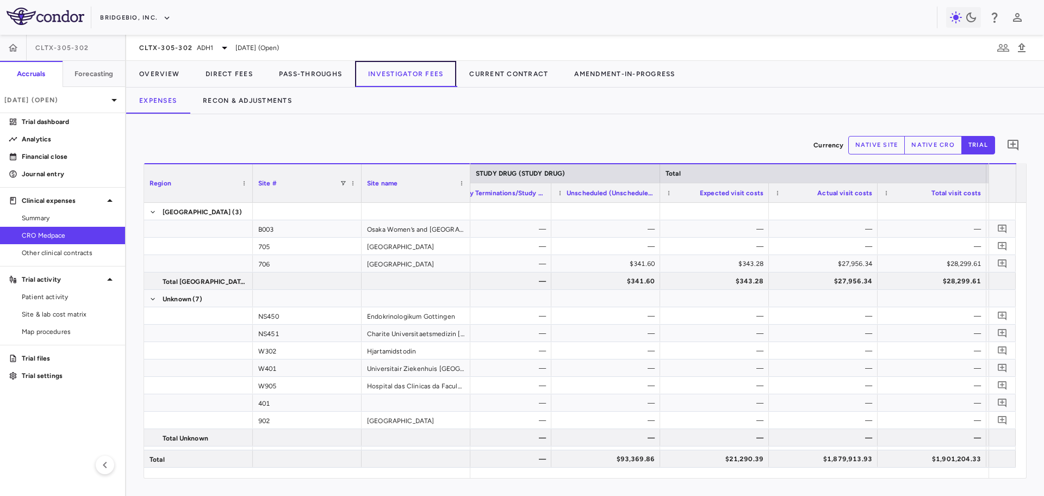
scroll to position [0, 11230]
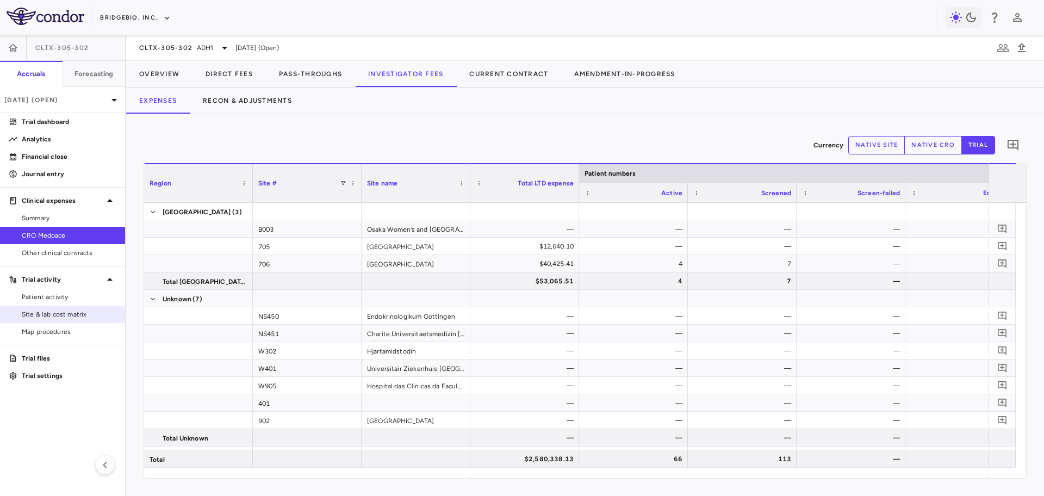
click at [67, 311] on span "Site & lab cost matrix" at bounding box center [69, 314] width 95 height 10
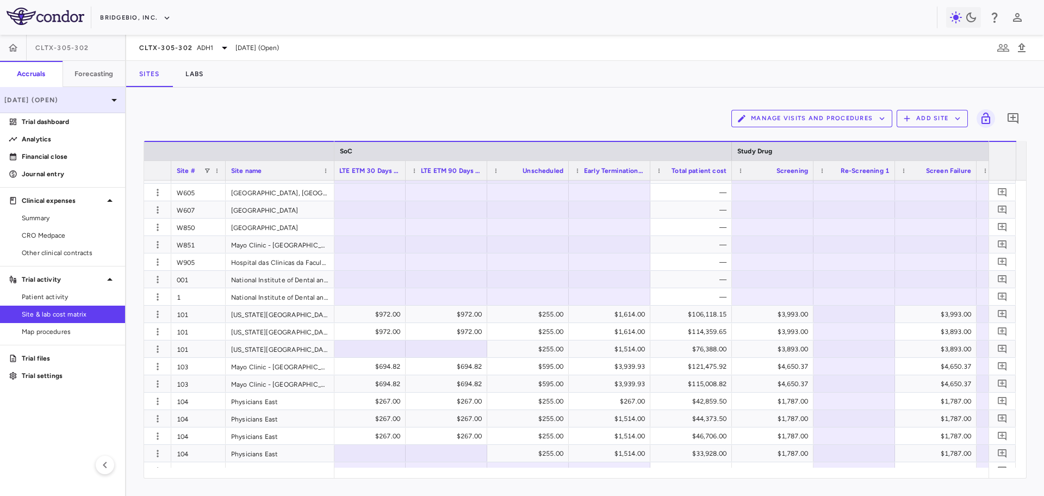
click at [85, 96] on p "Jun 2025 (Open)" at bounding box center [55, 100] width 103 height 10
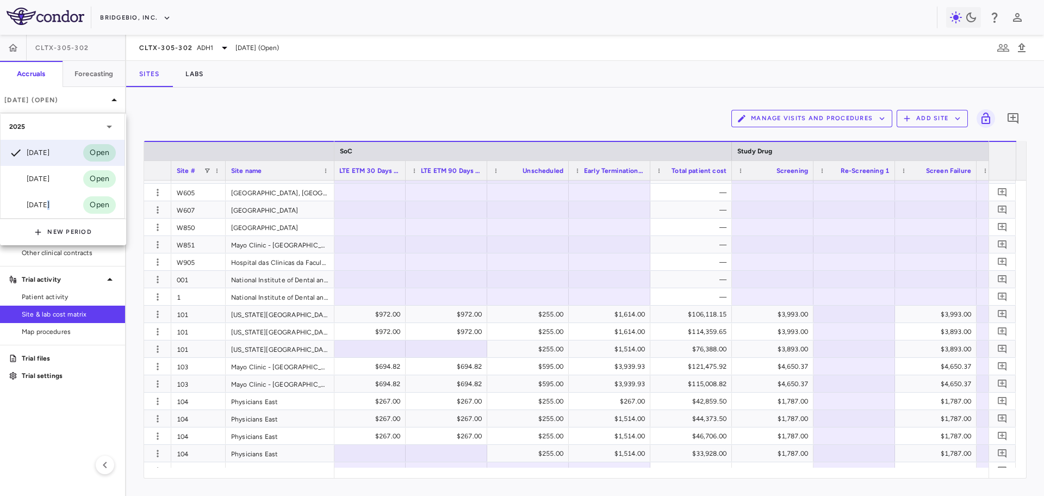
click at [47, 203] on div "Mar 2025" at bounding box center [29, 204] width 40 height 13
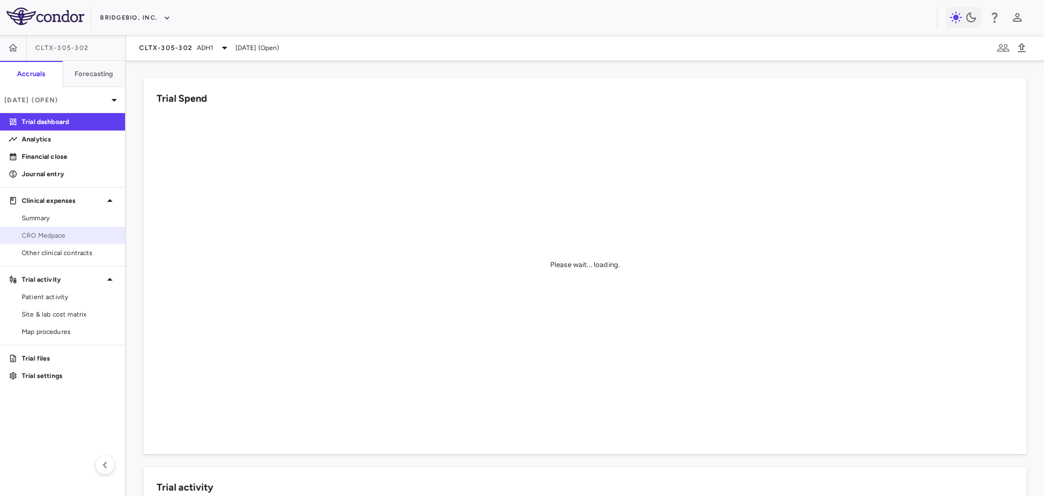
click at [54, 235] on span "CRO Medpace" at bounding box center [69, 236] width 95 height 10
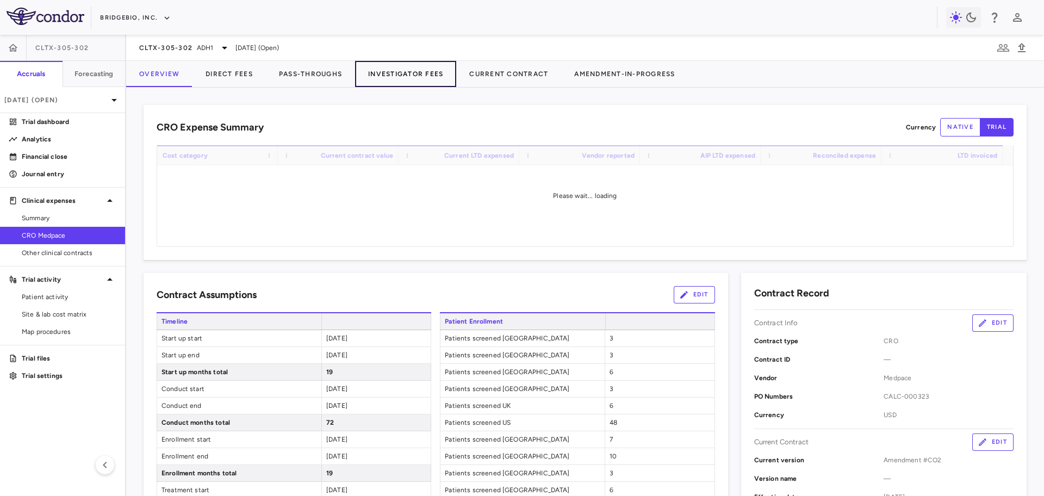
click at [445, 74] on button "Investigator Fees" at bounding box center [405, 74] width 101 height 26
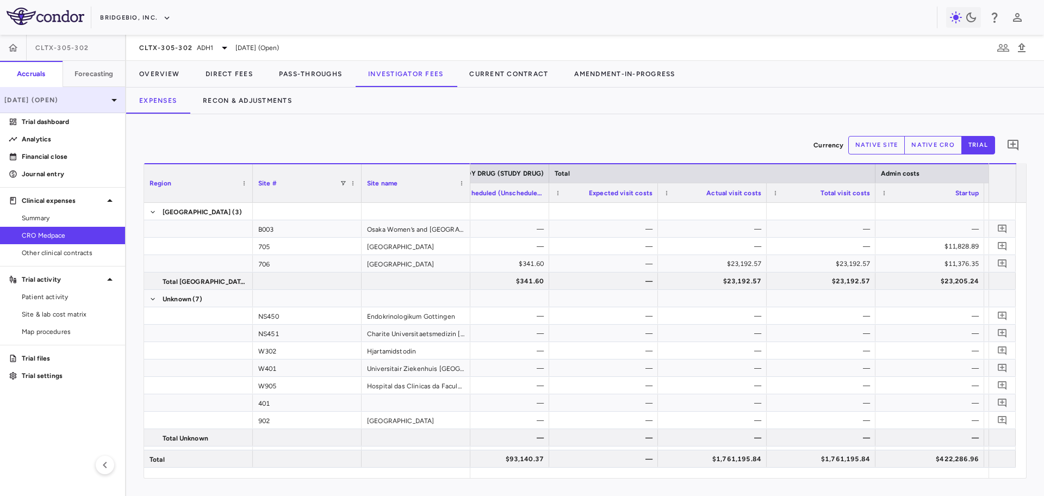
click at [57, 92] on div "Mar 2025 (Open)" at bounding box center [62, 100] width 125 height 26
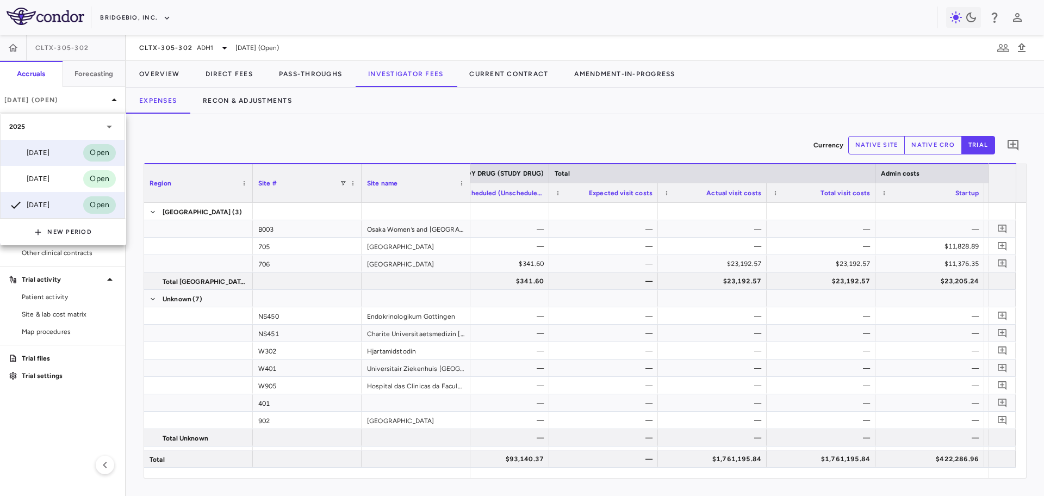
click at [49, 156] on div "Jun 2025" at bounding box center [29, 152] width 40 height 13
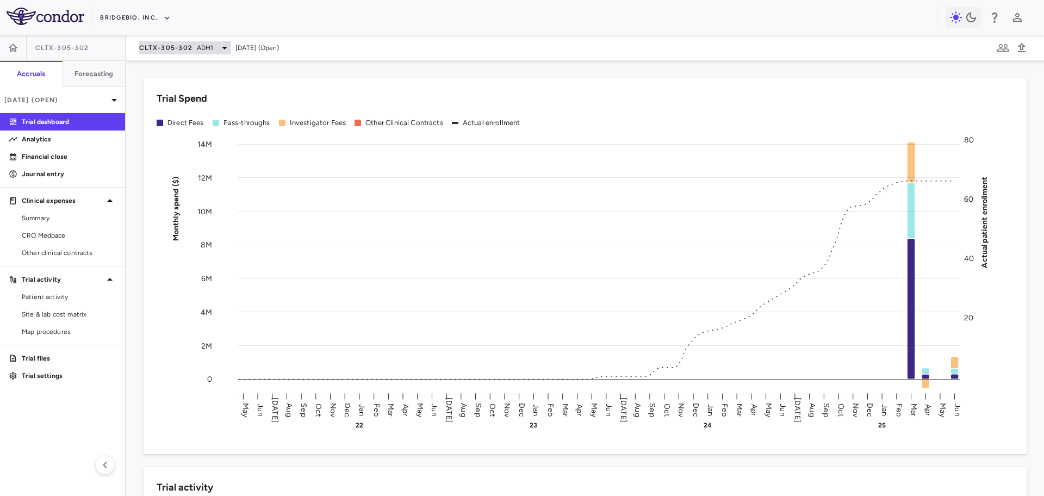
click at [176, 53] on div "CLTX-305-302 ADH1" at bounding box center [185, 47] width 92 height 13
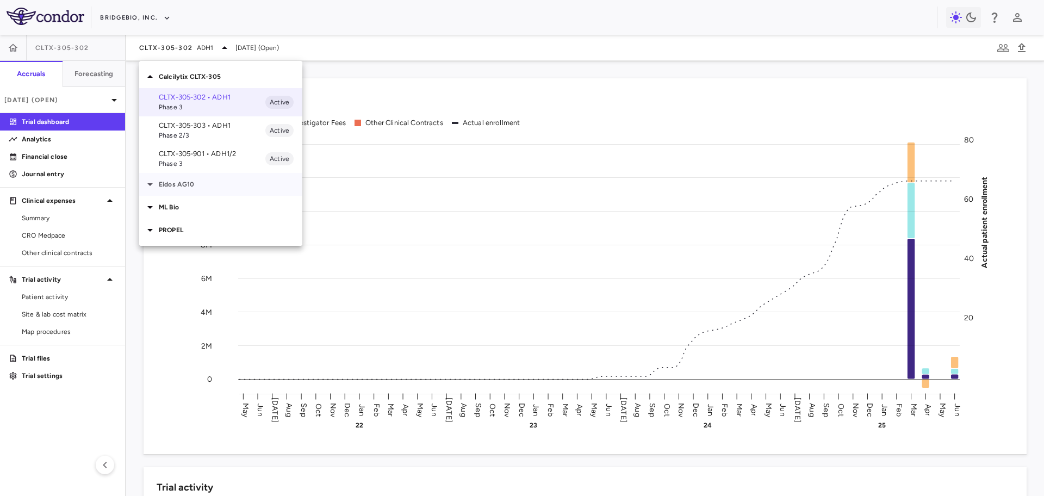
click at [199, 183] on p "Eidos AG10" at bounding box center [231, 184] width 144 height 10
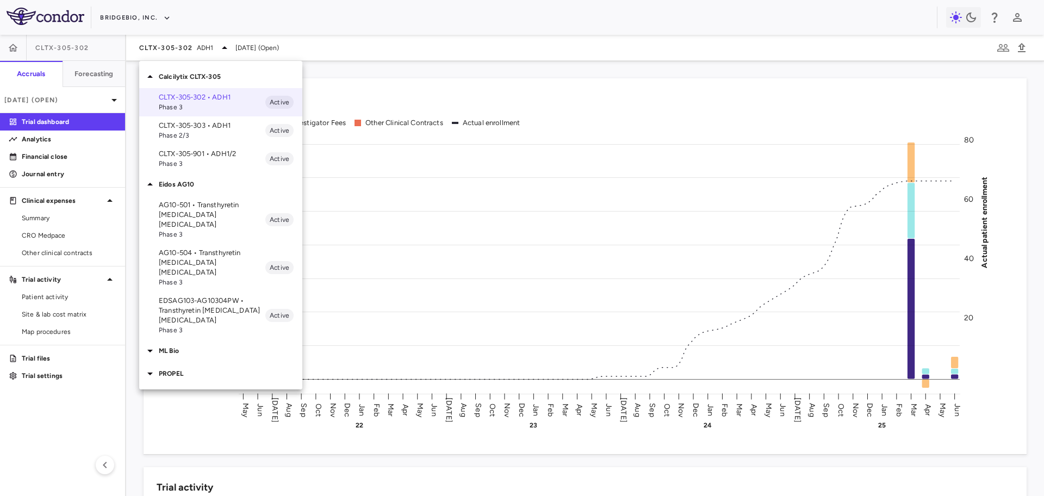
click at [215, 296] on p "EDSAG103-AG10304PW • Transthyretin Amyloid Cardiomyopathy" at bounding box center [212, 310] width 107 height 29
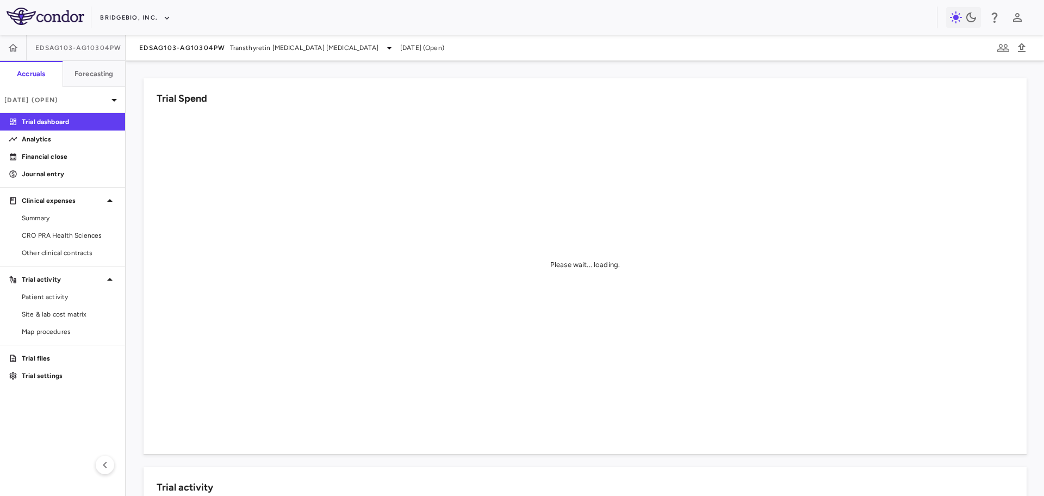
scroll to position [272, 0]
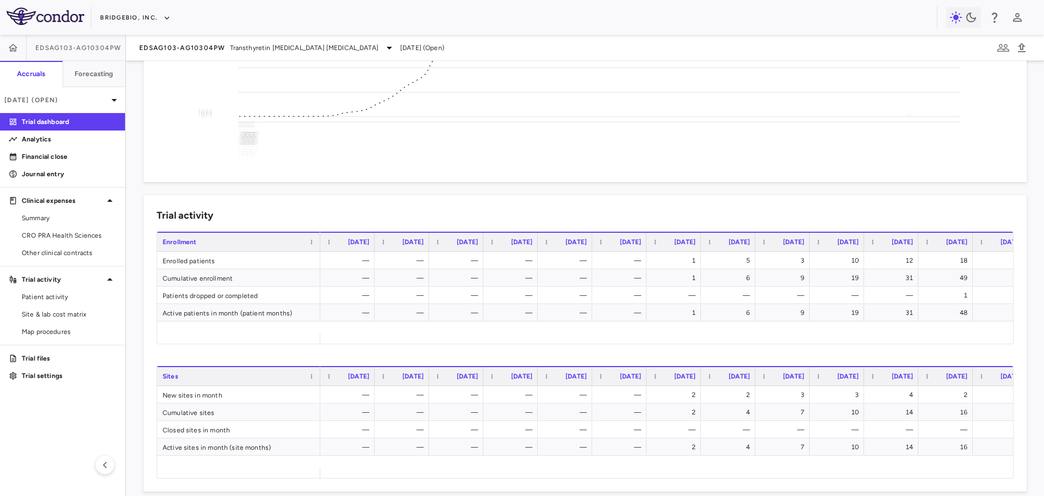
drag, startPoint x: 465, startPoint y: 332, endPoint x: 793, endPoint y: 331, distance: 327.9
click at [793, 331] on div "Enrollment Apr 2021 May 2021 Jun 2021" at bounding box center [585, 288] width 856 height 112
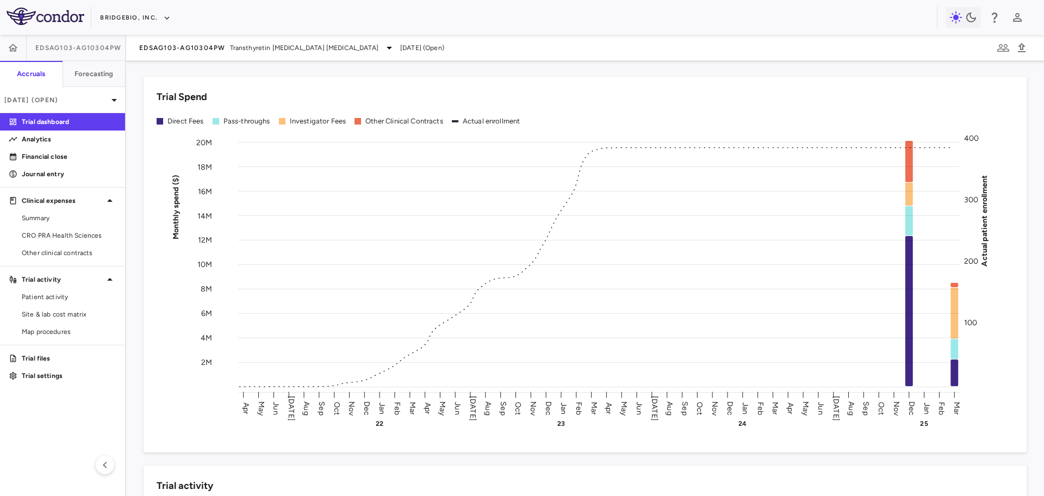
scroll to position [0, 0]
click at [245, 49] on span "Transthyretin Amyloid Cardiomyopathy" at bounding box center [304, 48] width 148 height 10
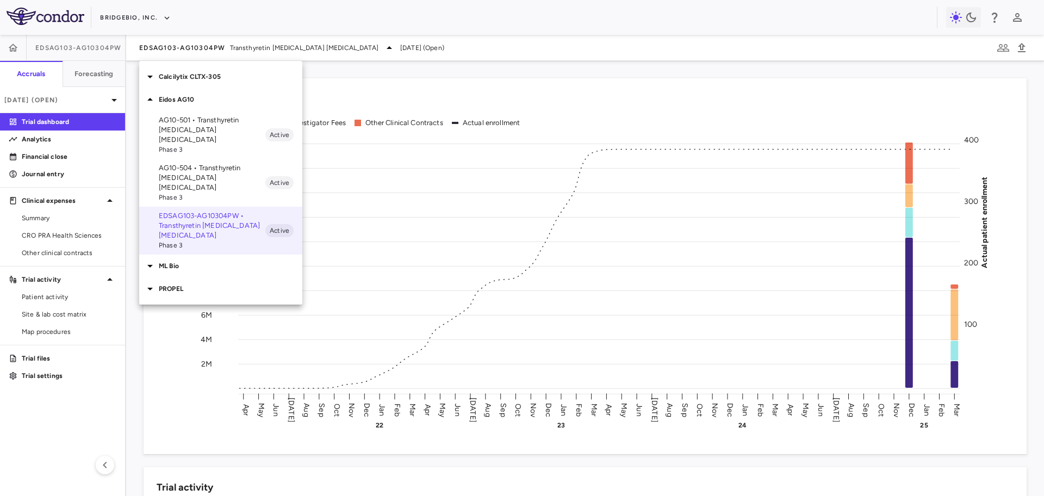
click at [207, 73] on p "Calcilytix CLTX-305" at bounding box center [231, 77] width 144 height 10
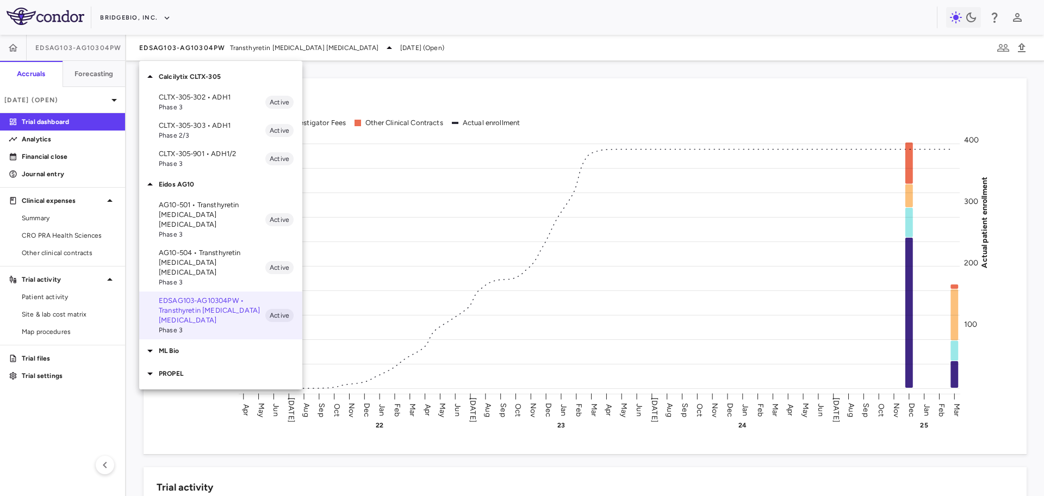
click at [181, 339] on div "ML Bio" at bounding box center [220, 350] width 163 height 23
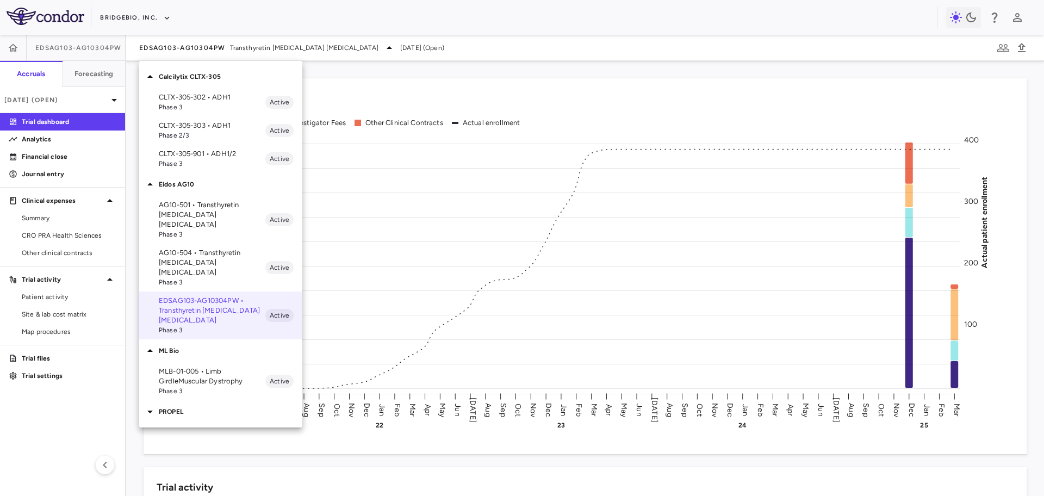
click at [182, 407] on p "PROPEL" at bounding box center [231, 412] width 144 height 10
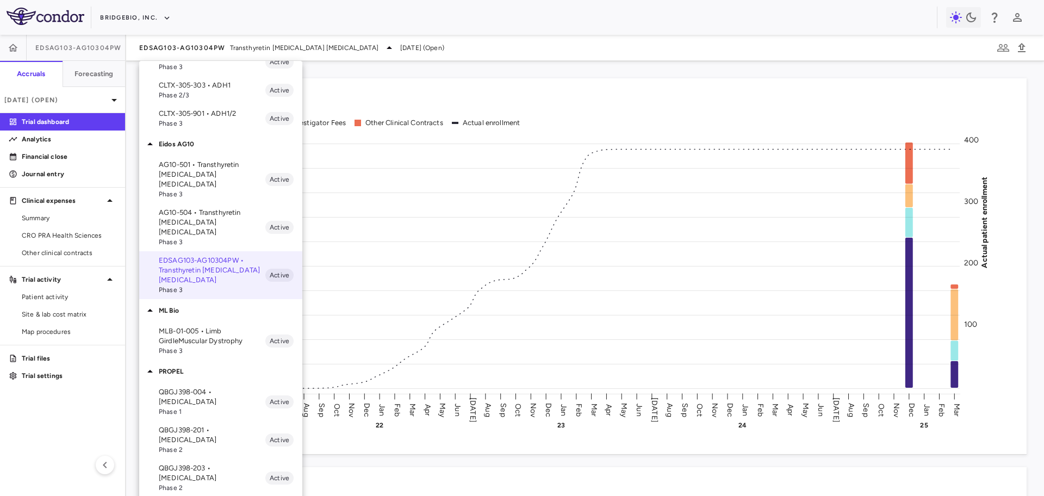
scroll to position [58, 0]
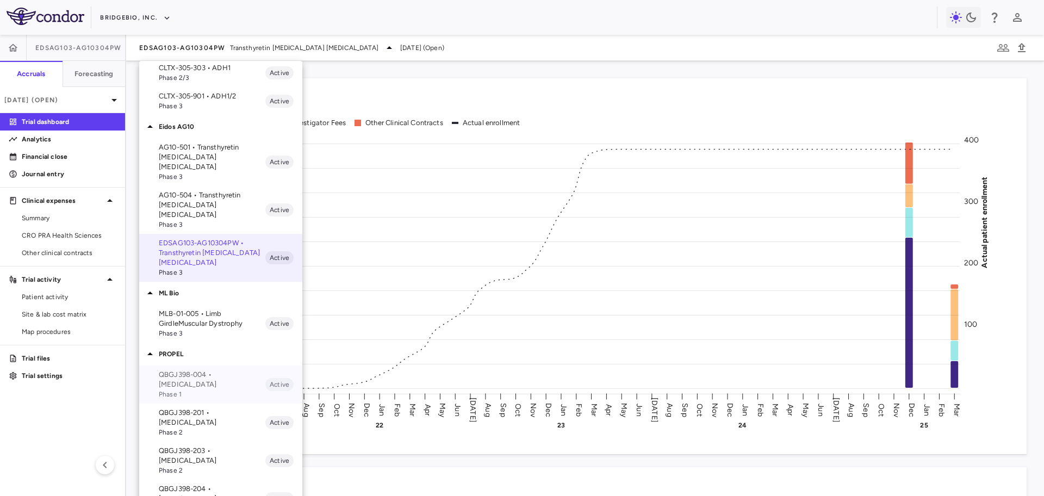
click at [194, 389] on span "Phase 1" at bounding box center [212, 394] width 107 height 10
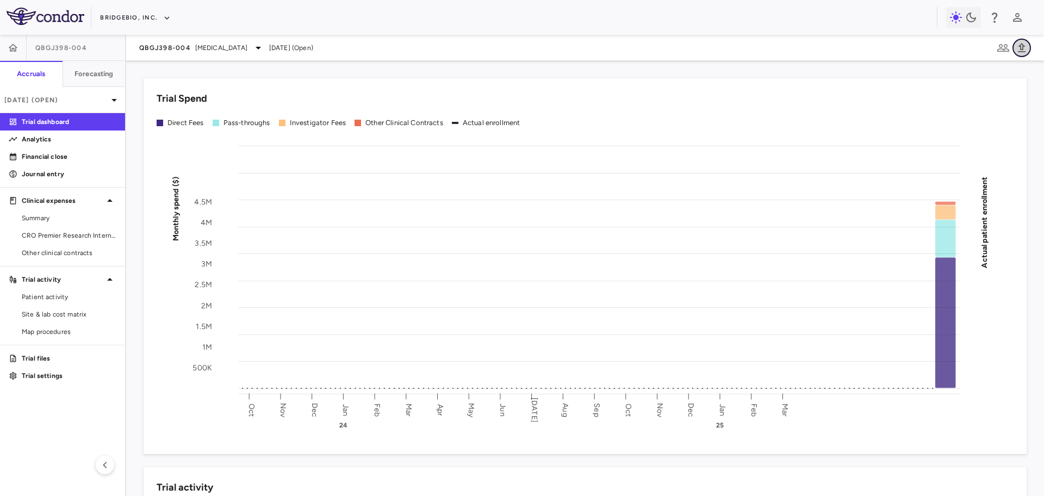
click at [1024, 50] on icon "button" at bounding box center [1021, 47] width 13 height 13
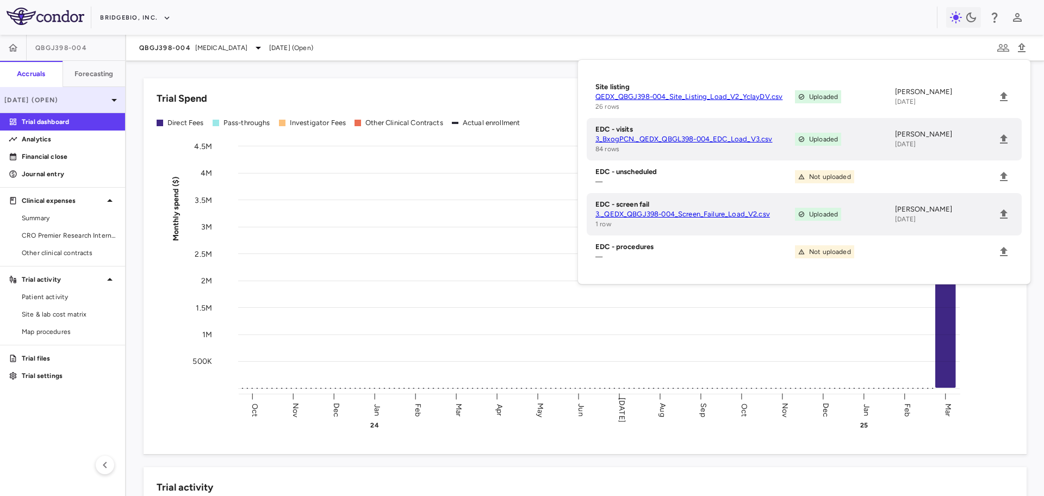
click at [81, 98] on p "Mar 2025 (Open)" at bounding box center [55, 100] width 103 height 10
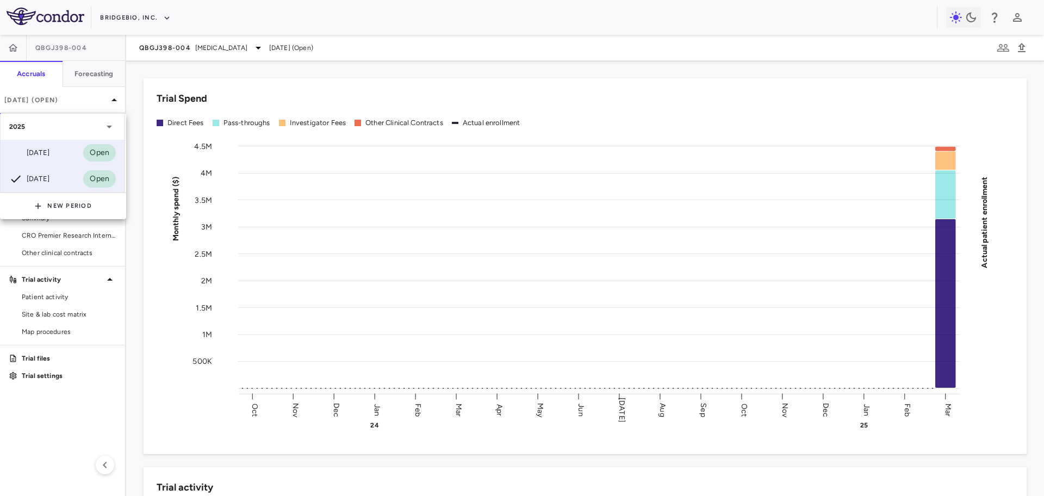
click at [59, 151] on div "Jun 2025 Open" at bounding box center [63, 153] width 124 height 26
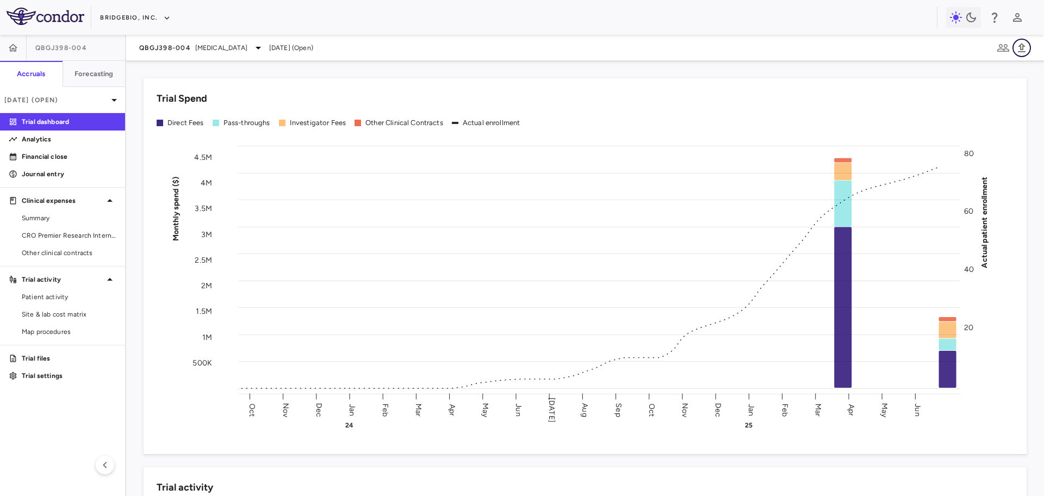
click at [1024, 48] on icon "button" at bounding box center [1021, 47] width 13 height 13
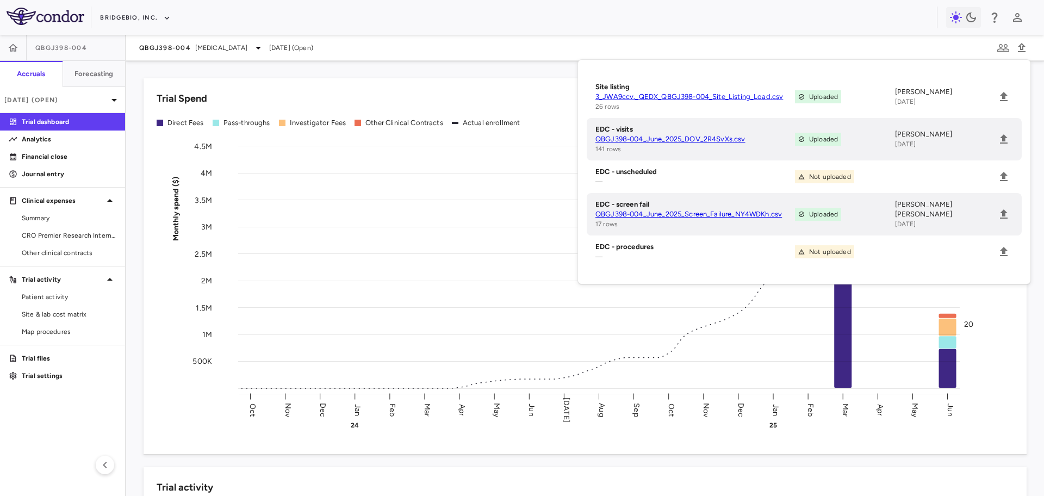
drag, startPoint x: 160, startPoint y: 67, endPoint x: 183, endPoint y: 60, distance: 23.4
click at [164, 66] on div "Trial Spend Direct Fees Pass-throughs Investigator Fees Other Clinical Contract…" at bounding box center [578, 259] width 896 height 389
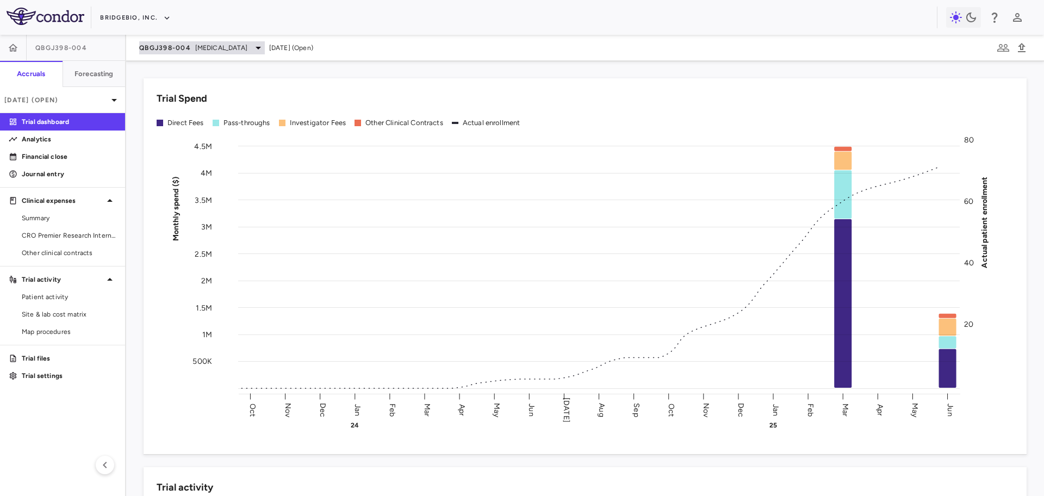
click at [219, 52] on span "Hypochondroplasia" at bounding box center [221, 48] width 52 height 10
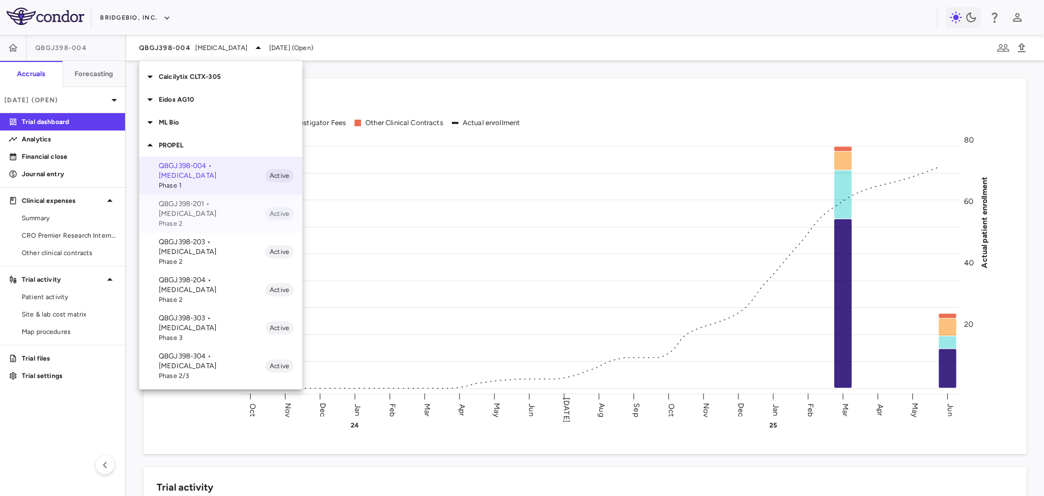
click at [183, 207] on p "QBGJ398-201 • Achondroplasia" at bounding box center [212, 209] width 107 height 20
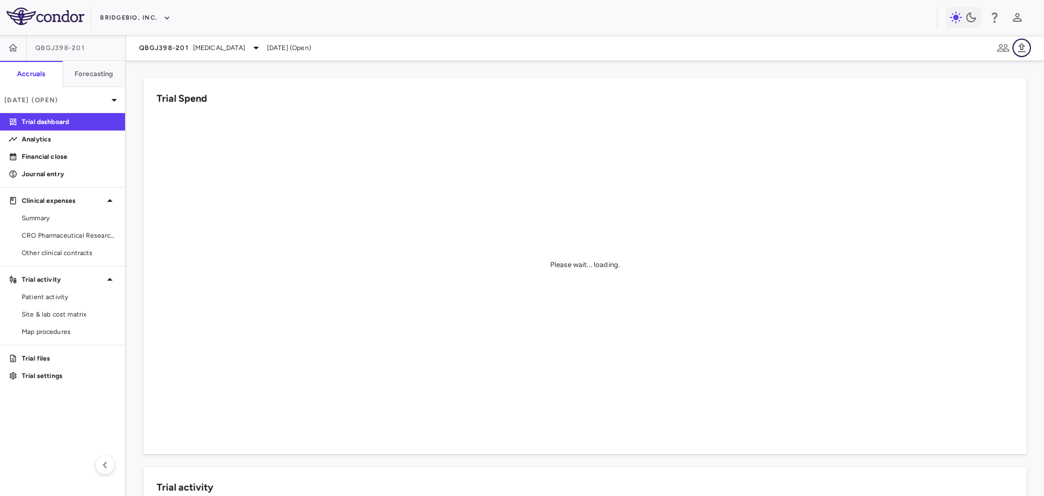
click at [1024, 49] on icon "button" at bounding box center [1021, 47] width 13 height 13
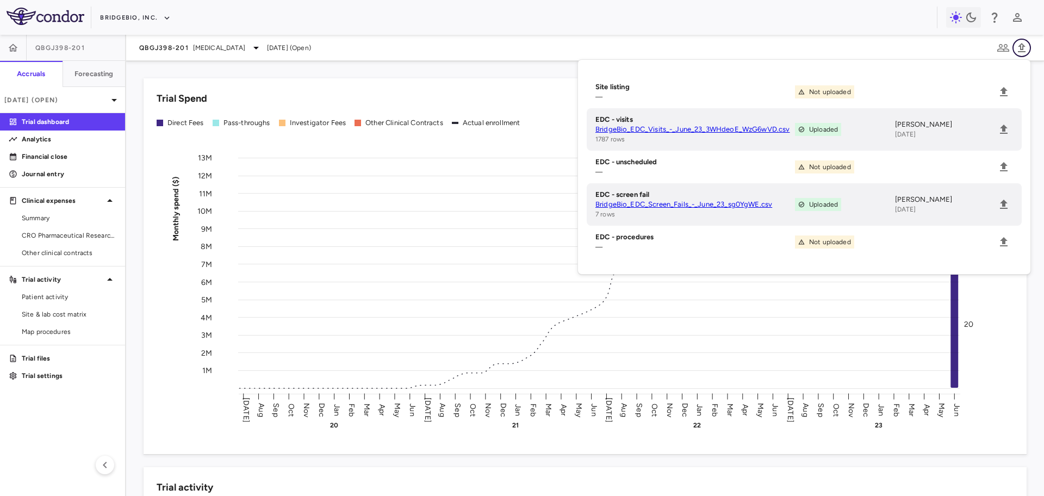
click at [1021, 50] on icon "button" at bounding box center [1021, 47] width 13 height 13
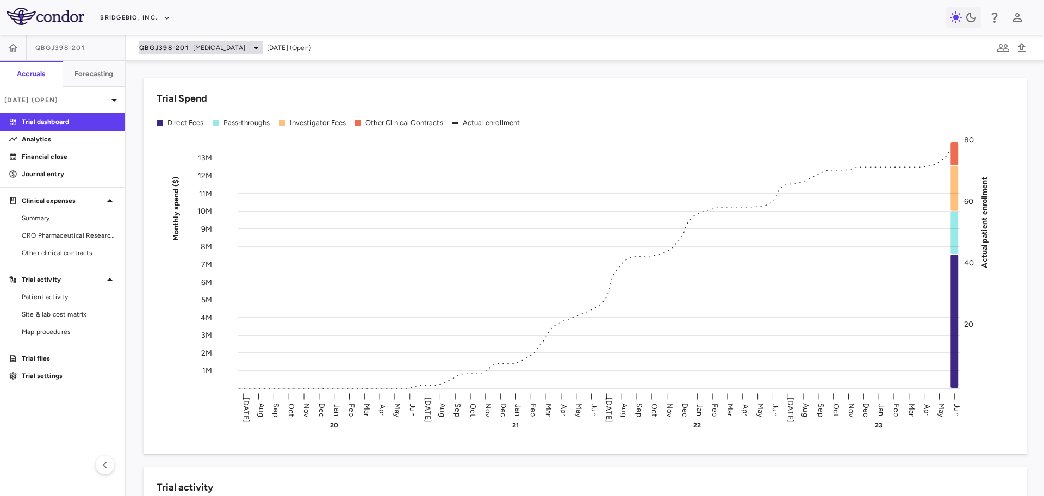
click at [243, 51] on div "QBGJ398-201 Achondroplasia" at bounding box center [200, 47] width 123 height 13
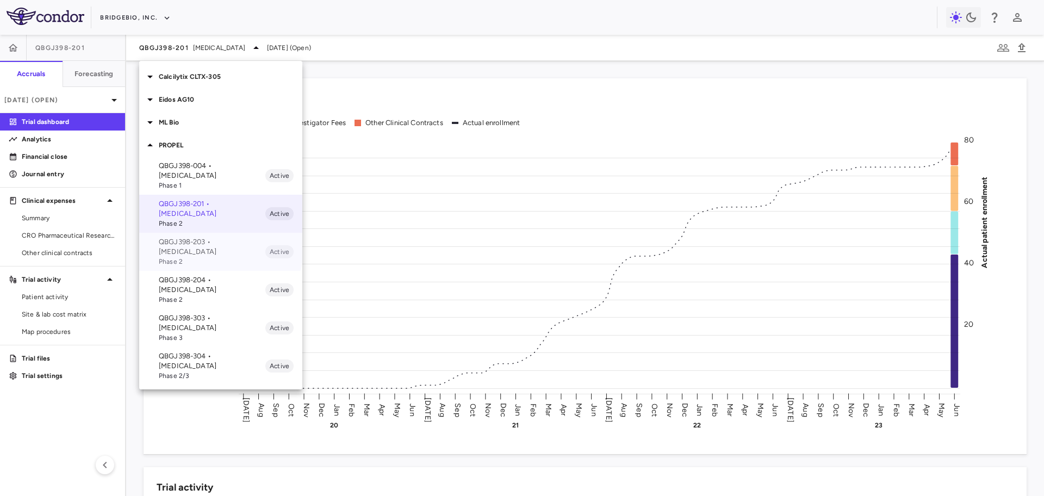
click at [201, 237] on p "QBGJ398-203 • Achondroplasia" at bounding box center [212, 247] width 107 height 20
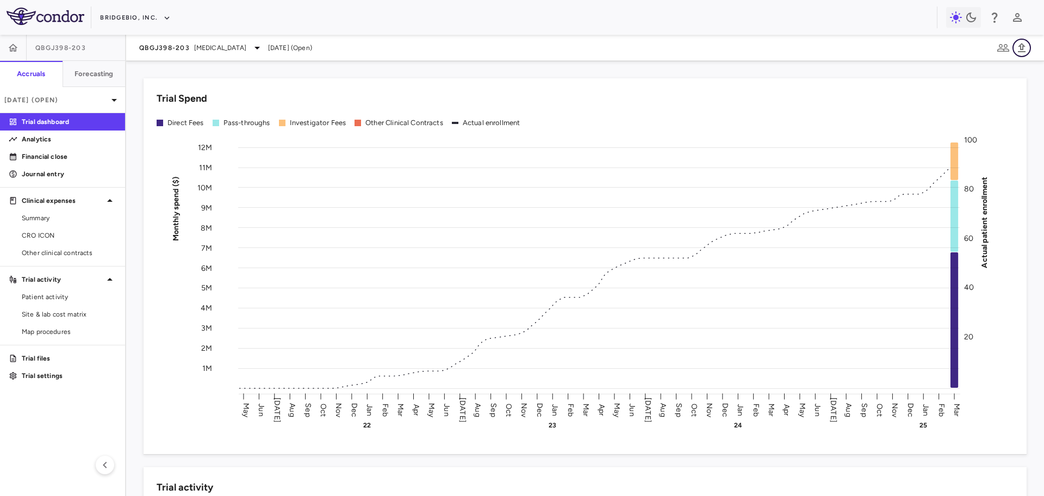
click at [1025, 45] on icon "button" at bounding box center [1021, 47] width 13 height 13
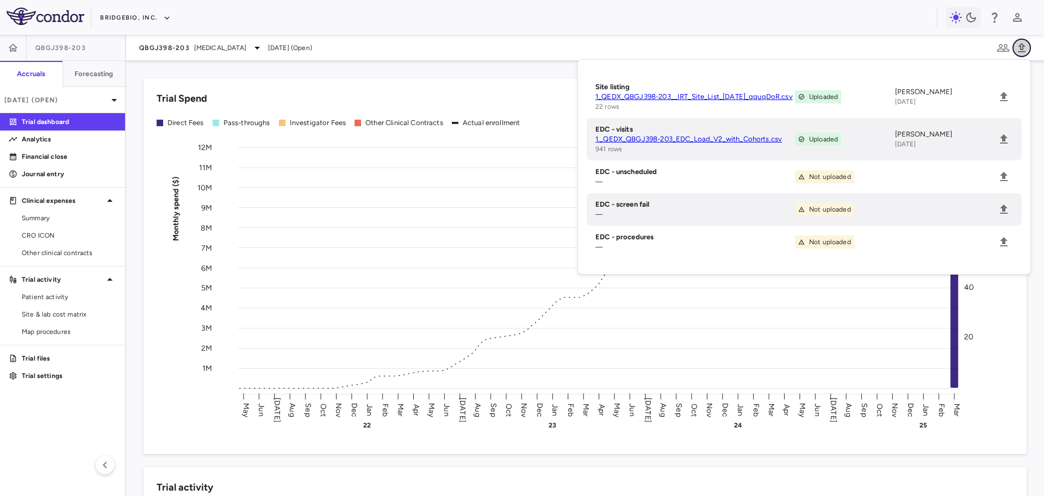
drag, startPoint x: 1021, startPoint y: 43, endPoint x: 1015, endPoint y: 47, distance: 6.8
click at [1021, 43] on icon "button" at bounding box center [1021, 47] width 13 height 13
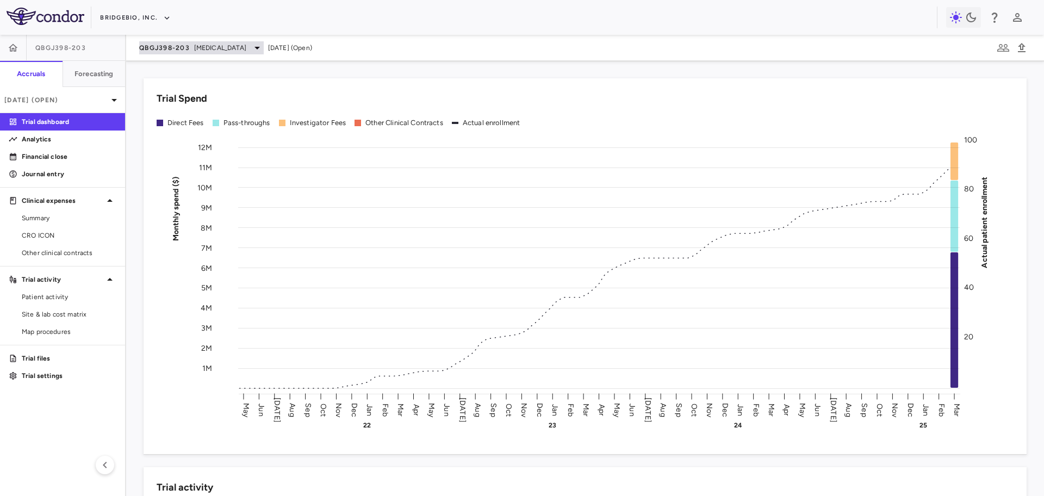
click at [205, 46] on span "Achondroplasia" at bounding box center [220, 48] width 52 height 10
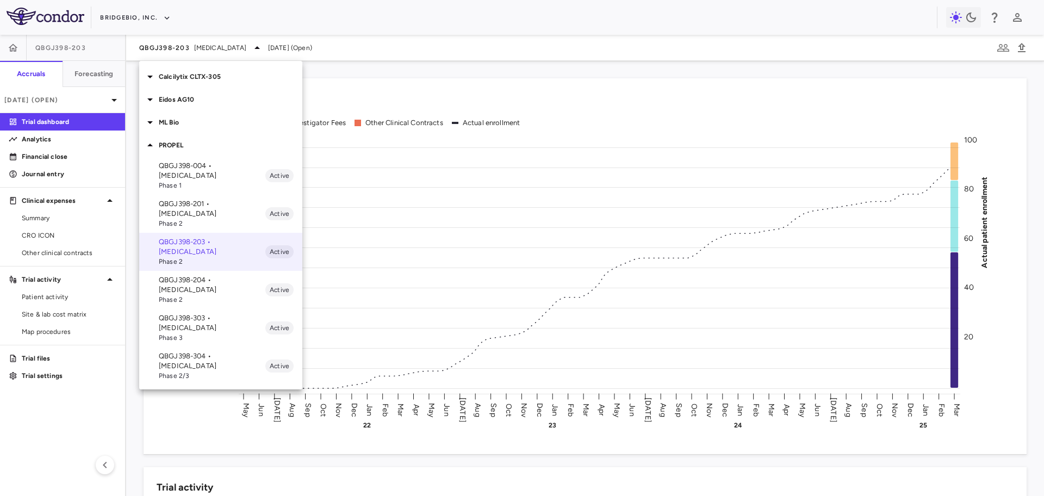
click at [212, 295] on span "Phase 2" at bounding box center [212, 300] width 107 height 10
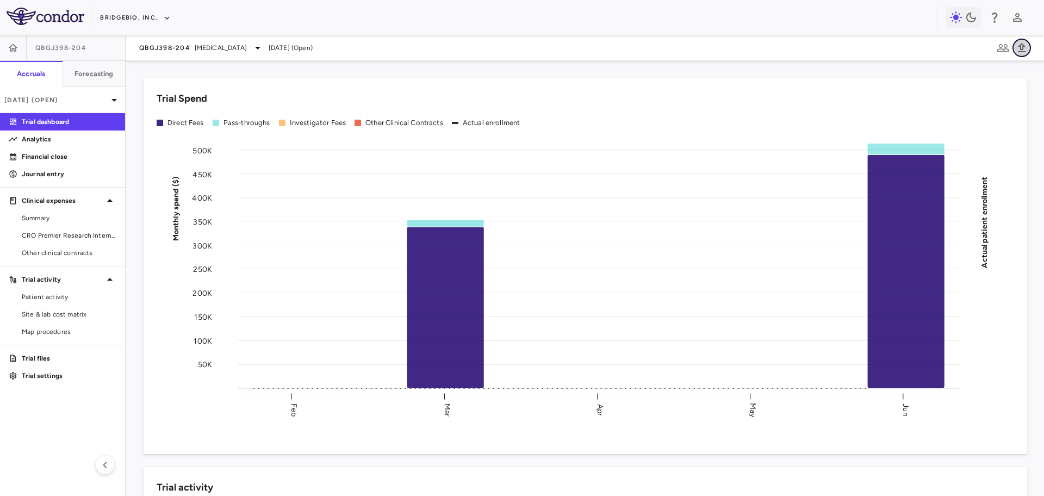
click at [1024, 48] on icon "button" at bounding box center [1021, 47] width 13 height 13
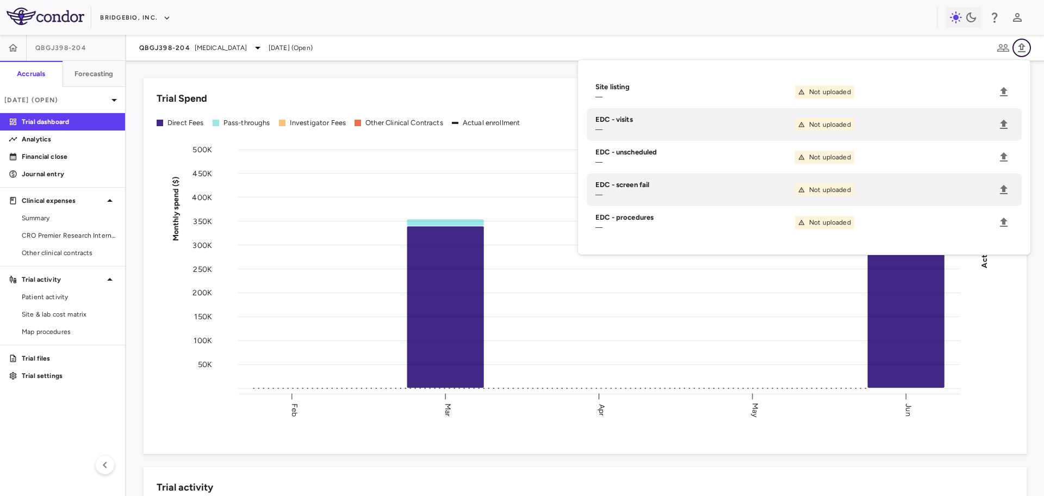
click at [1024, 48] on icon "button" at bounding box center [1021, 47] width 13 height 13
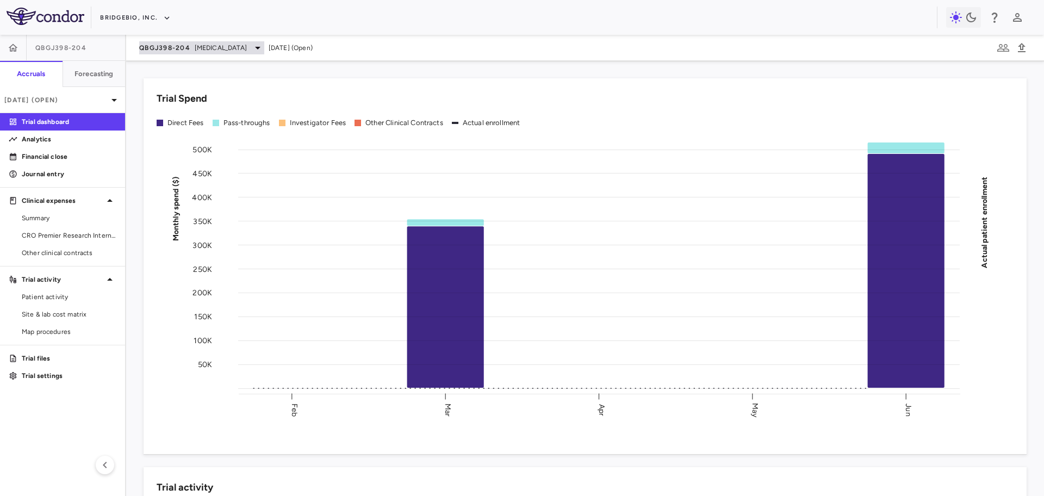
click at [217, 45] on span "Achondroplasia" at bounding box center [221, 48] width 52 height 10
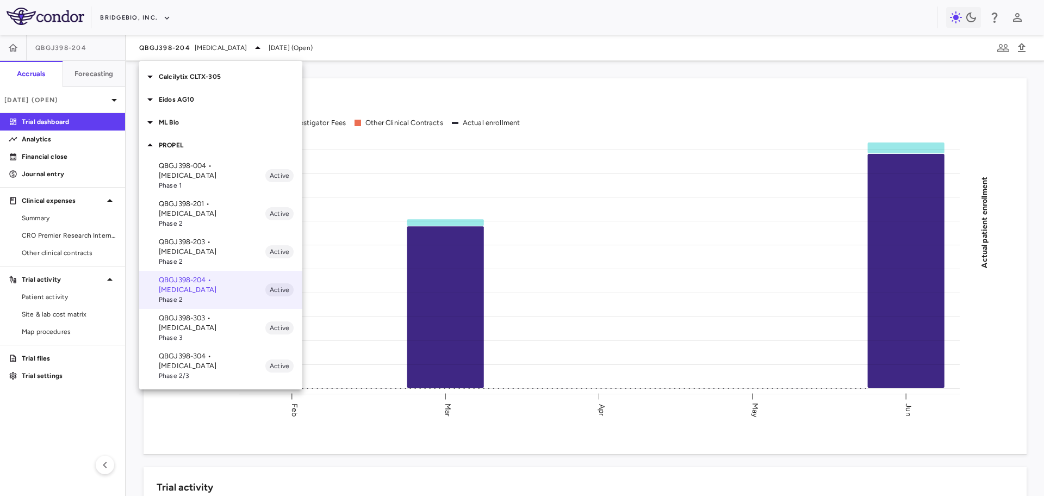
click at [207, 309] on div "QBGJ398-303 • Achondroplasia Phase 3 Active" at bounding box center [220, 328] width 163 height 38
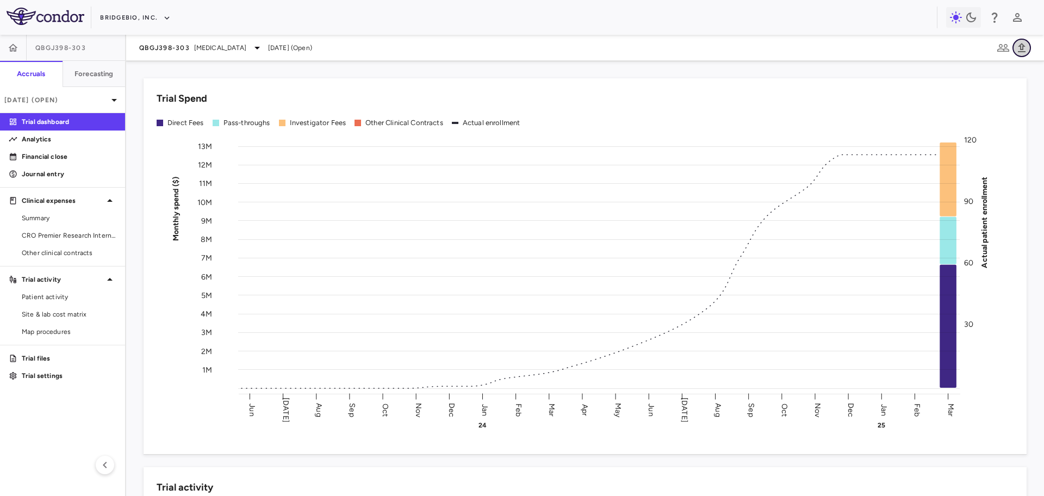
click at [1027, 49] on icon "button" at bounding box center [1021, 47] width 13 height 13
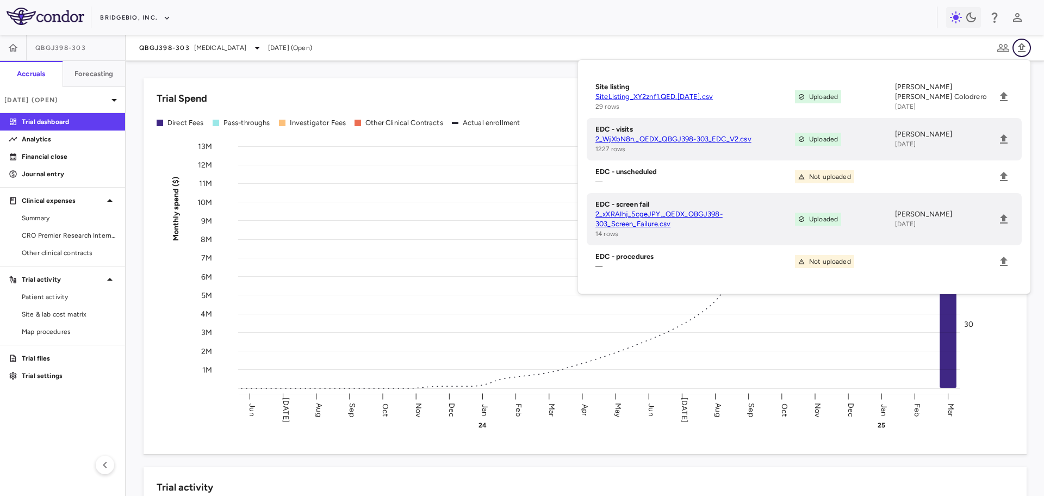
click at [1020, 47] on icon "button" at bounding box center [1022, 47] width 8 height 9
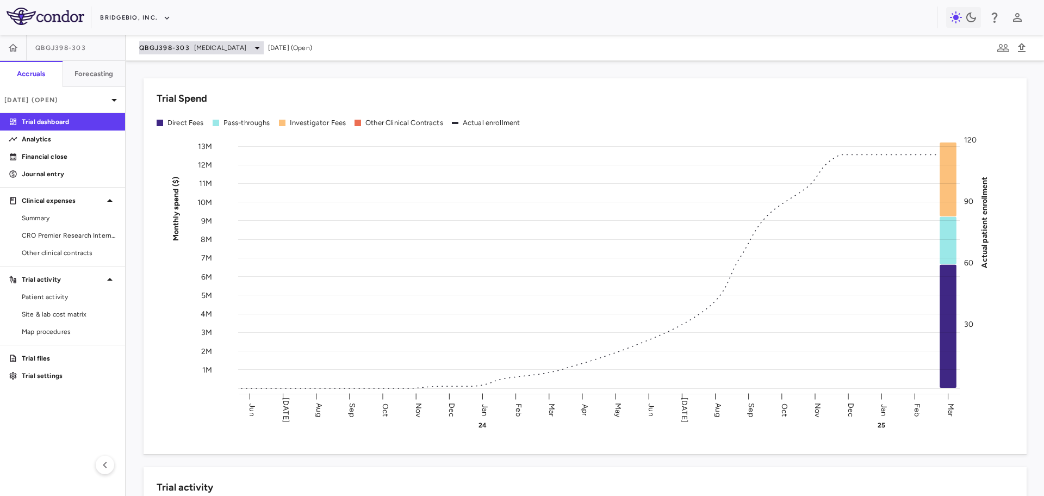
click at [191, 48] on div "QBGJ398-303 Achondroplasia" at bounding box center [201, 47] width 125 height 13
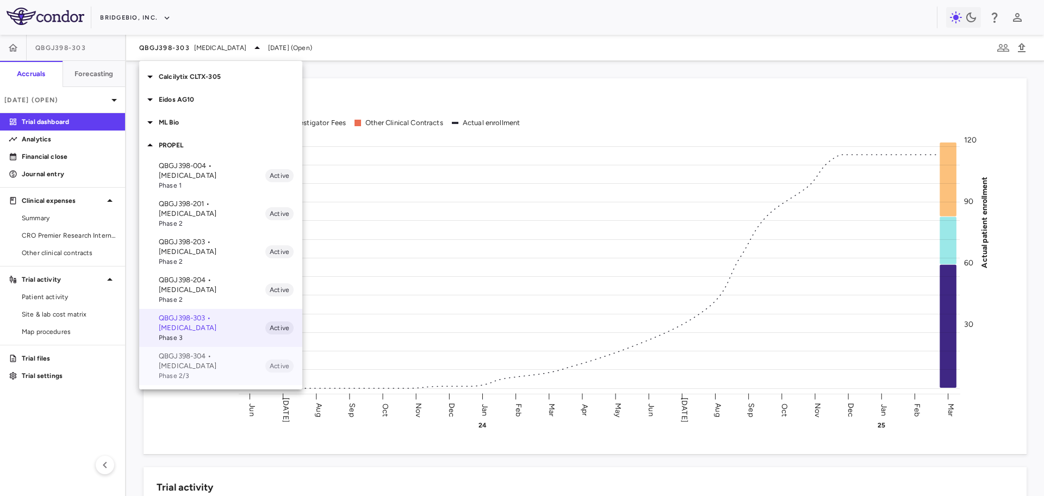
click at [221, 351] on p "QBGJ398-304 • Hypochondroplasia" at bounding box center [212, 361] width 107 height 20
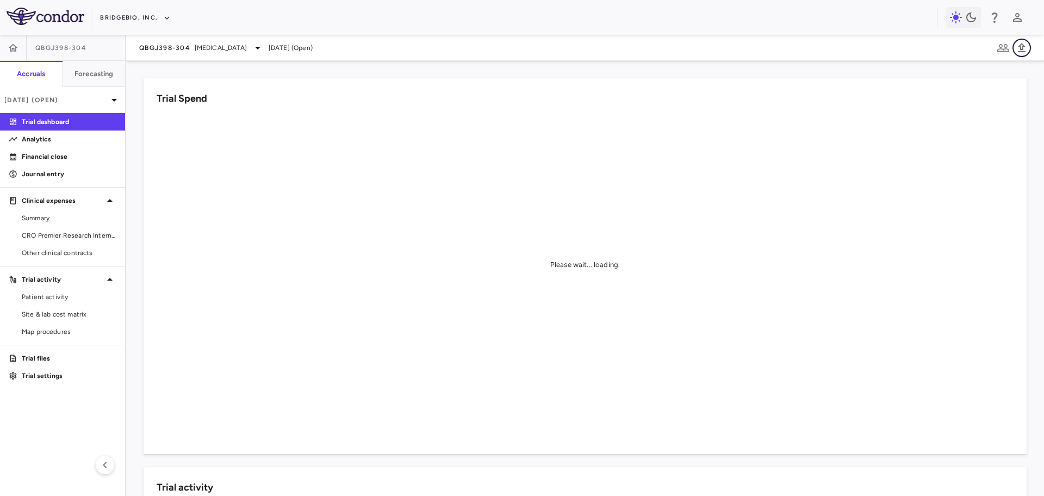
click at [1021, 47] on icon "button" at bounding box center [1022, 47] width 8 height 9
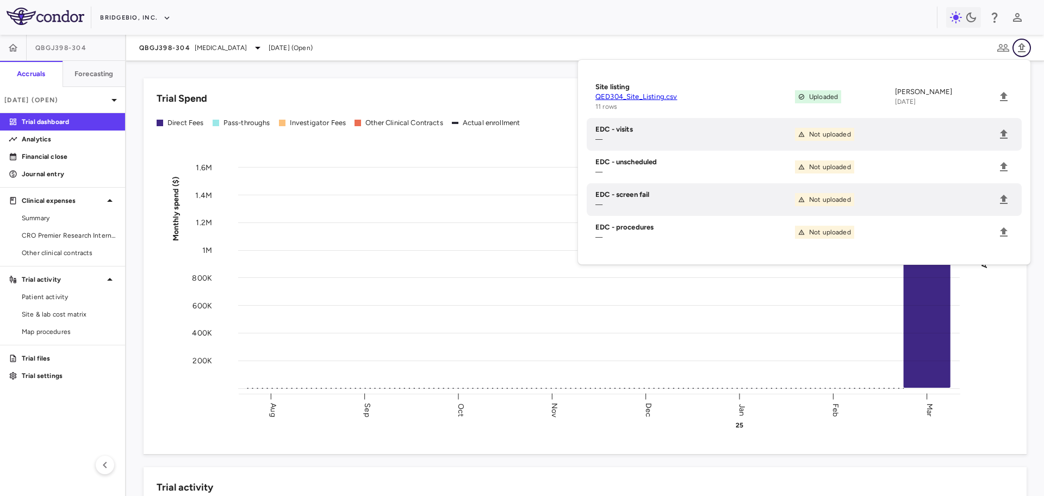
click at [1023, 46] on icon "button" at bounding box center [1022, 47] width 8 height 9
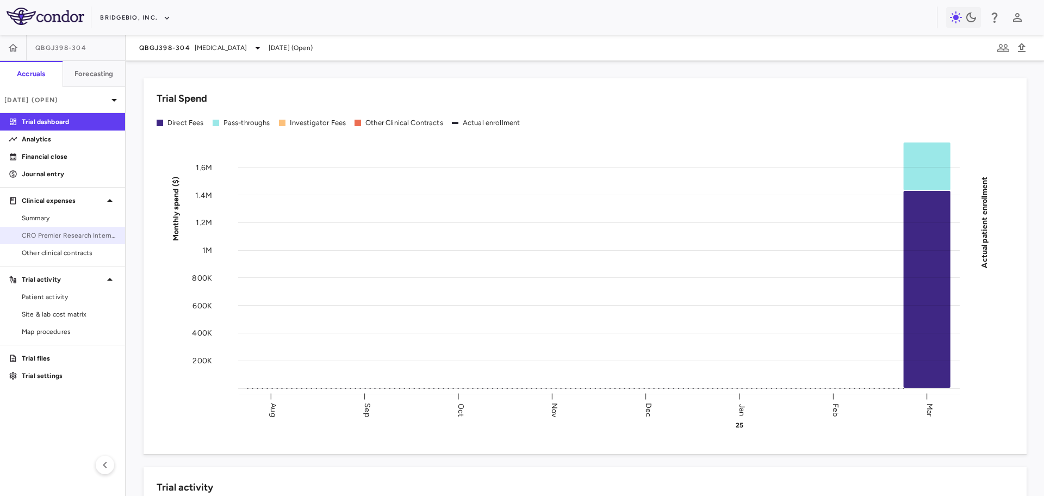
click at [55, 229] on link "CRO Premier Research International LLC" at bounding box center [62, 235] width 125 height 16
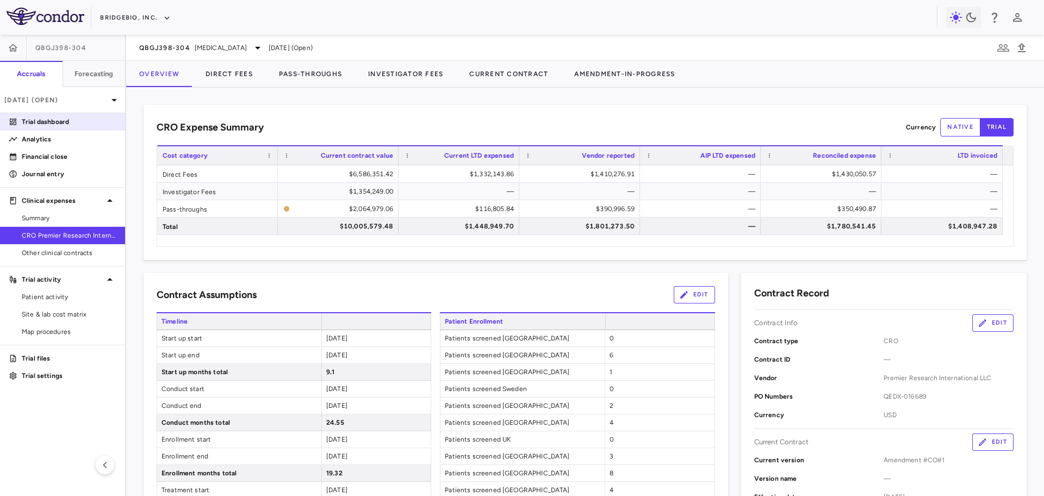
click at [85, 117] on p "Trial dashboard" at bounding box center [69, 122] width 95 height 10
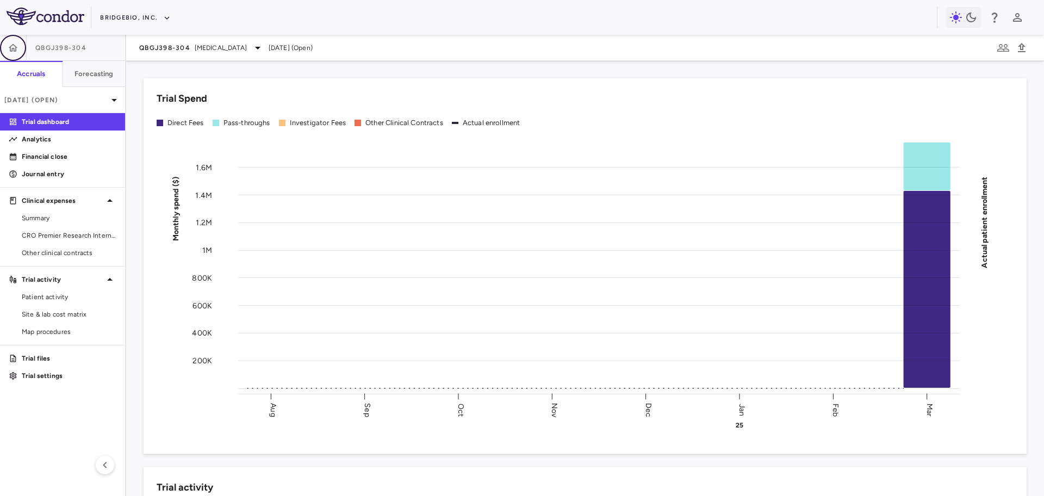
click at [16, 49] on icon "button" at bounding box center [13, 47] width 9 height 8
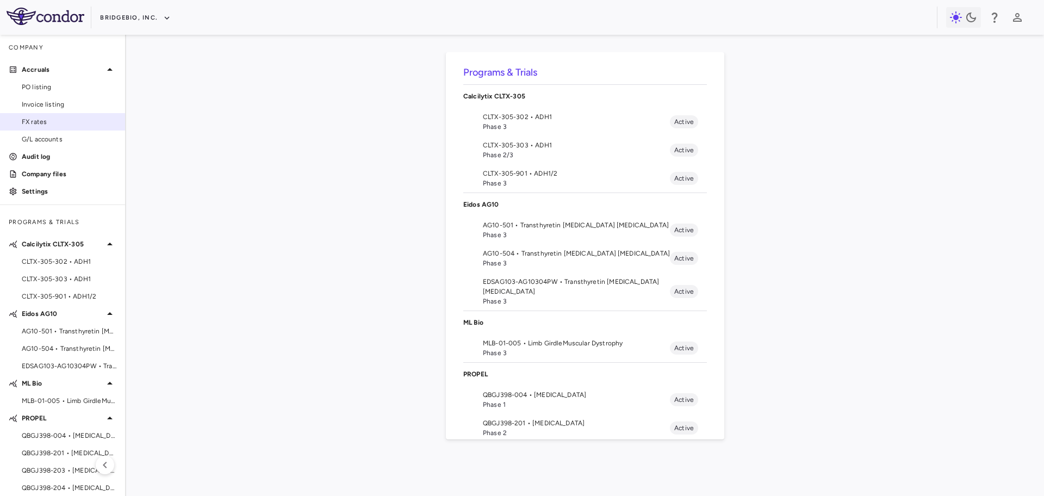
click at [52, 126] on span "FX rates" at bounding box center [69, 122] width 95 height 10
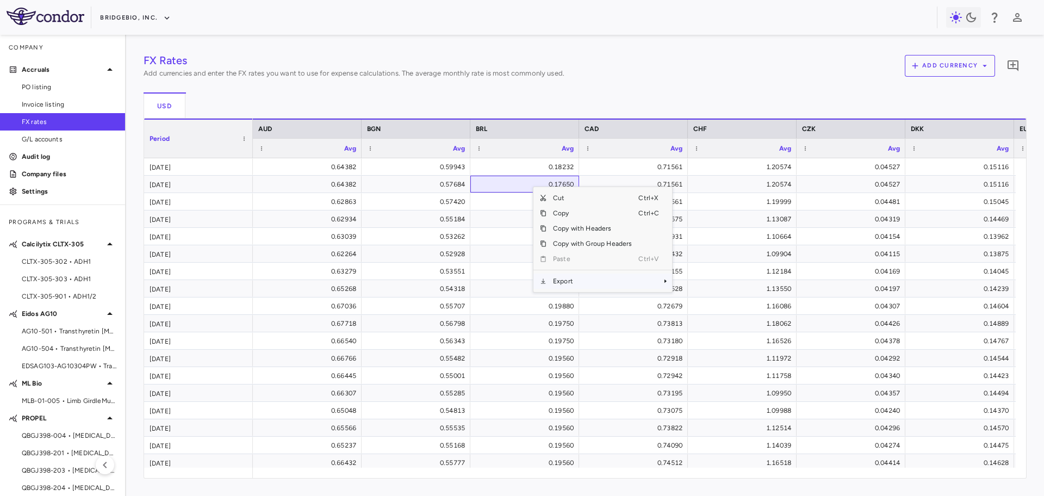
click at [580, 280] on span "Export" at bounding box center [592, 281] width 92 height 15
click at [704, 285] on span "CSV Export" at bounding box center [708, 284] width 51 height 15
